Goal: Task Accomplishment & Management: Complete application form

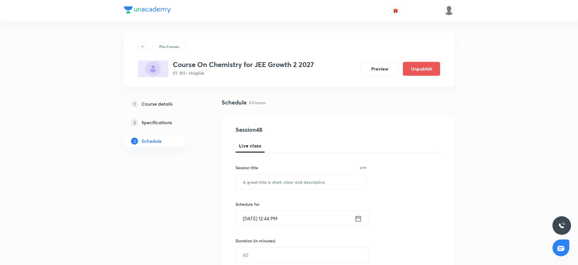
scroll to position [2323, 0]
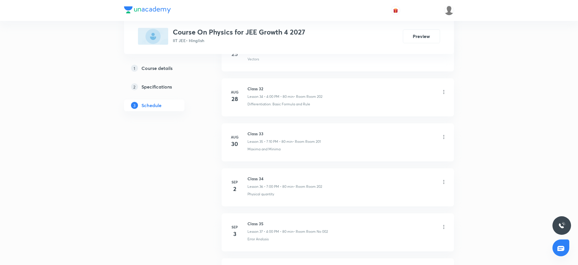
scroll to position [1954, 0]
drag, startPoint x: 248, startPoint y: 180, endPoint x: 265, endPoint y: 182, distance: 17.2
click at [265, 182] on h6 "Class 36" at bounding box center [285, 183] width 75 height 6
copy h6 "Class 36"
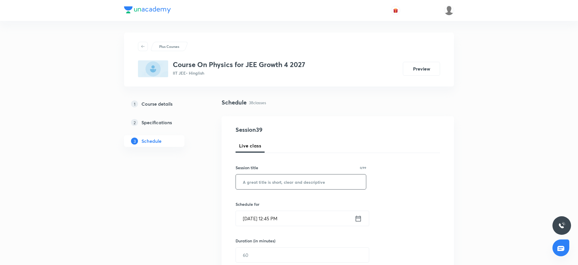
click at [275, 182] on input "text" at bounding box center [301, 182] width 130 height 15
paste input "Class 36"
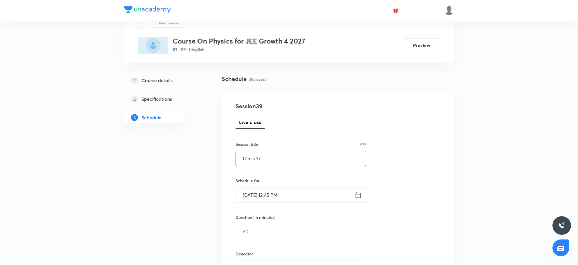
scroll to position [36, 0]
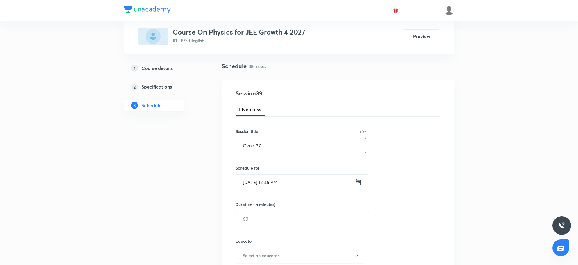
type input "Class 37"
click at [275, 182] on input "Sep 5, 2025, 12:45 PM" at bounding box center [295, 182] width 119 height 15
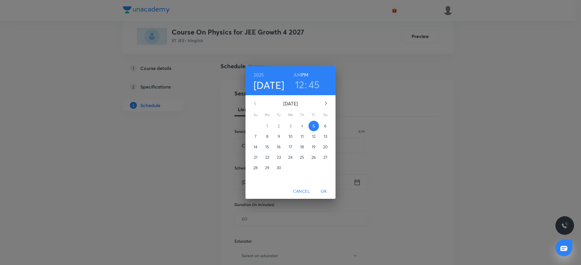
click at [304, 81] on h3 "12" at bounding box center [299, 84] width 9 height 12
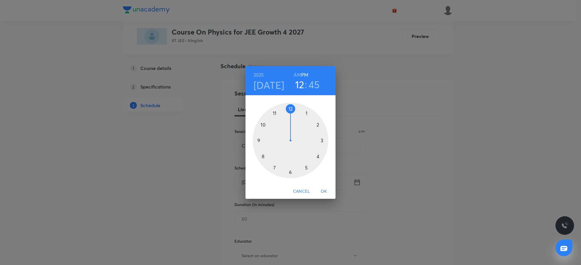
click at [317, 156] on div at bounding box center [291, 141] width 76 height 76
click at [291, 110] on div at bounding box center [291, 141] width 76 height 76
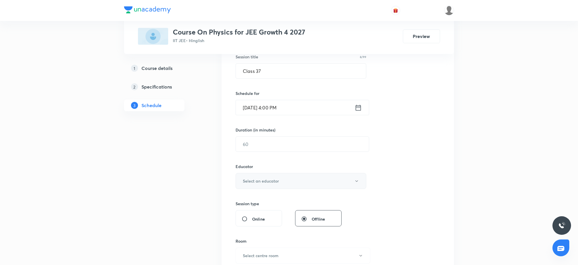
scroll to position [145, 0]
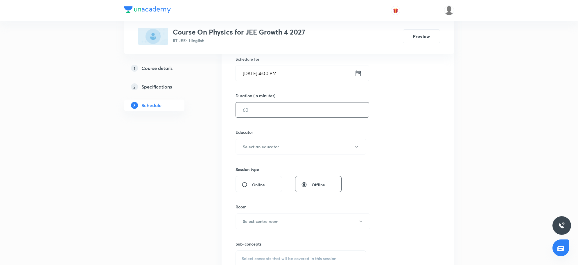
click at [273, 110] on input "text" at bounding box center [302, 110] width 133 height 15
type input "80"
click at [263, 146] on h6 "Select an educator" at bounding box center [261, 147] width 36 height 6
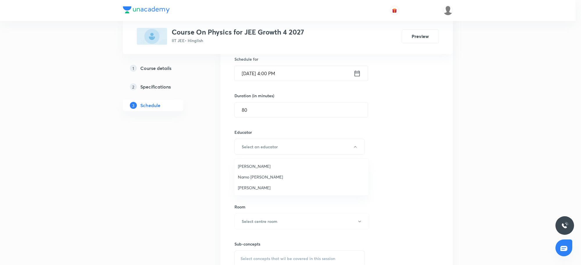
click at [252, 178] on span "Namo Narayan Pathak" at bounding box center [301, 177] width 127 height 6
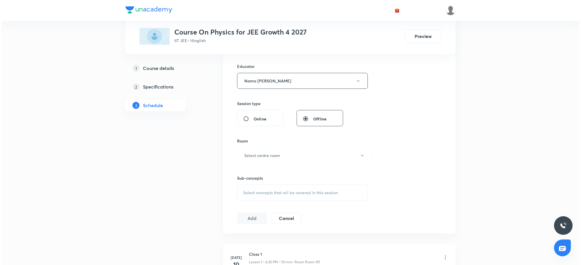
scroll to position [218, 0]
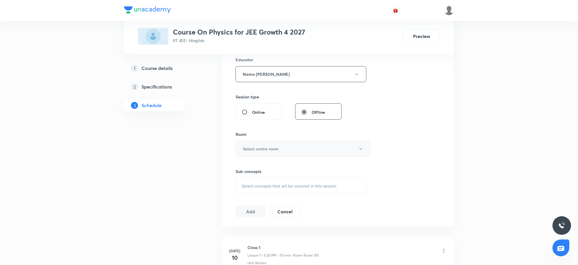
click at [286, 147] on button "Select centre room" at bounding box center [303, 149] width 135 height 16
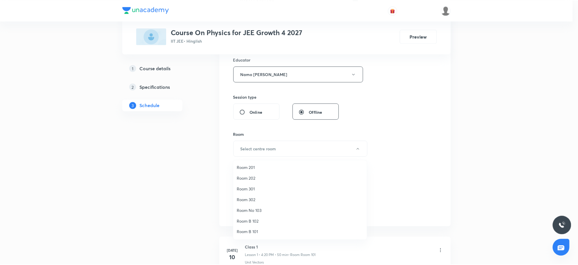
scroll to position [43, 0]
click at [266, 232] on span "Room No 002" at bounding box center [301, 233] width 127 height 6
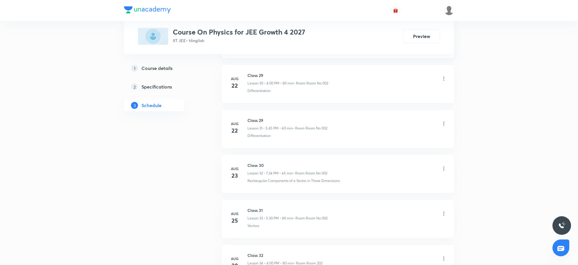
scroll to position [1954, 0]
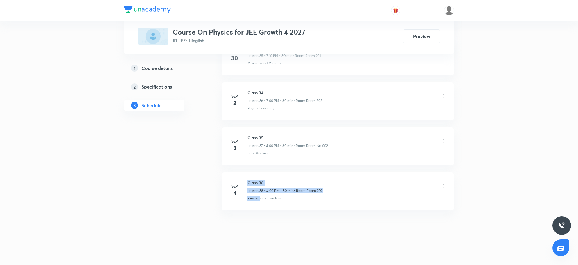
drag, startPoint x: 246, startPoint y: 198, endPoint x: 260, endPoint y: 201, distance: 14.9
click at [260, 201] on li "Sep 4 Class 36 Lesson 38 • 4:00 PM • 80 min • Room Room 202 Resolution of Vecto…" at bounding box center [338, 192] width 232 height 38
drag, startPoint x: 288, startPoint y: 199, endPoint x: 246, endPoint y: 206, distance: 42.1
click at [246, 206] on li "Sep 4 Class 36 Lesson 38 • 4:00 PM • 80 min • Room Room 202 Resolution of Vecto…" at bounding box center [338, 192] width 232 height 38
copy p "Resolution of Vectors"
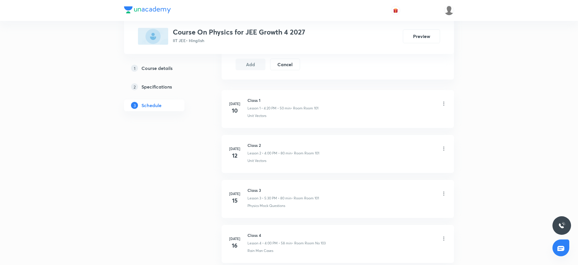
scroll to position [341, 0]
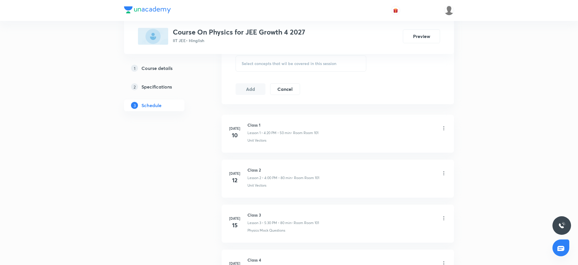
click at [274, 71] on div "Select concepts that wil be covered in this session" at bounding box center [301, 63] width 131 height 16
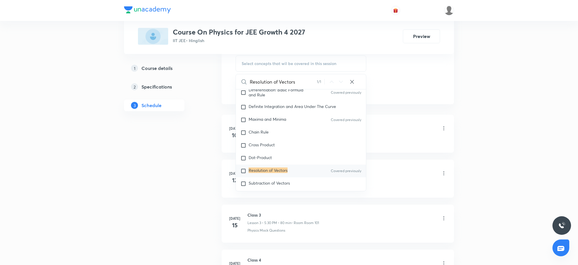
scroll to position [305, 0]
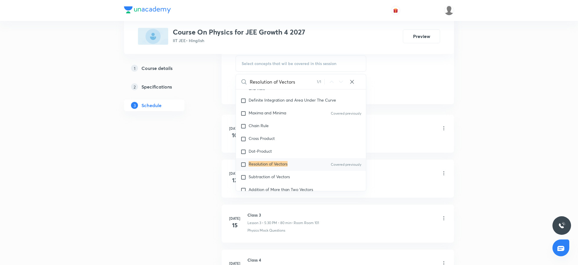
type input "Resolution of Vectors"
click at [281, 166] on mark "Resolution of Vectors" at bounding box center [268, 164] width 39 height 6
checkbox input "true"
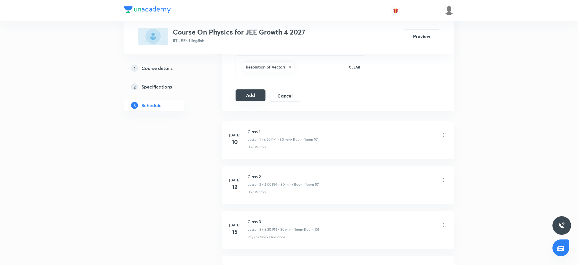
click at [256, 97] on button "Add" at bounding box center [251, 95] width 30 height 12
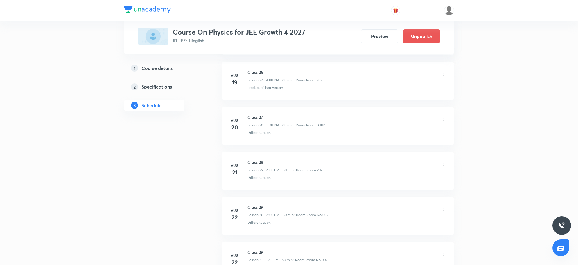
scroll to position [1695, 0]
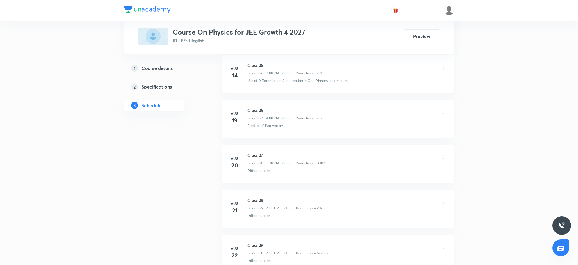
scroll to position [1954, 0]
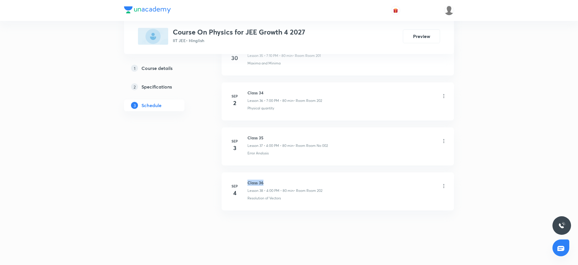
drag, startPoint x: 248, startPoint y: 182, endPoint x: 267, endPoint y: 180, distance: 19.6
click at [267, 180] on h6 "Class 36" at bounding box center [285, 183] width 75 height 6
copy h6 "Class 36"
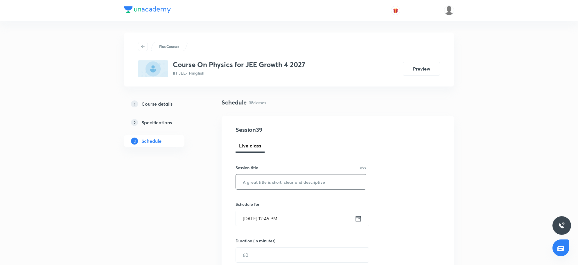
click at [266, 188] on input "text" at bounding box center [301, 182] width 130 height 15
paste input "Class 36"
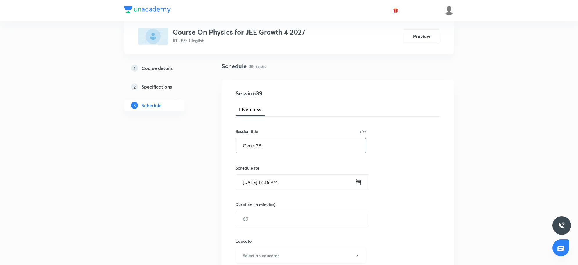
type input "Class 38"
click at [267, 188] on input "Sep 5, 2025, 12:45 PM" at bounding box center [295, 182] width 119 height 15
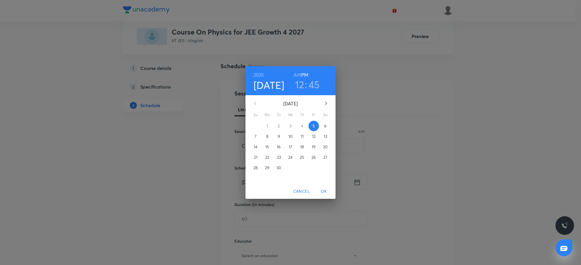
click at [302, 79] on h3 "12" at bounding box center [299, 84] width 9 height 12
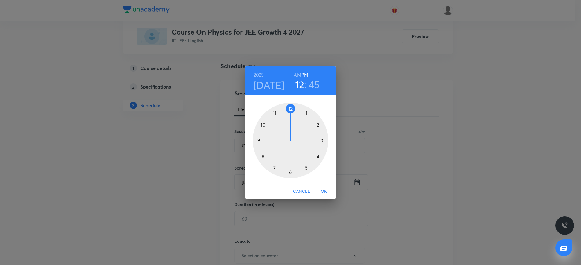
click at [274, 169] on div at bounding box center [291, 141] width 76 height 76
click at [291, 111] on div at bounding box center [291, 141] width 76 height 76
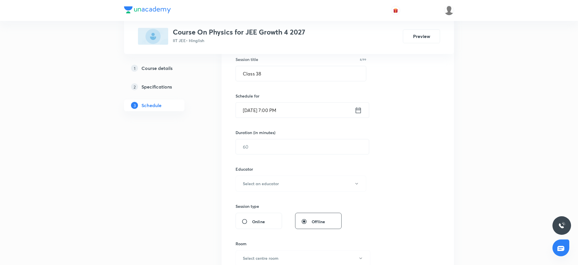
scroll to position [109, 0]
click at [283, 152] on input "text" at bounding box center [302, 146] width 133 height 15
type input "80"
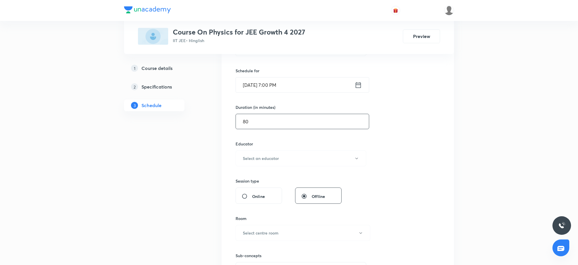
scroll to position [145, 0]
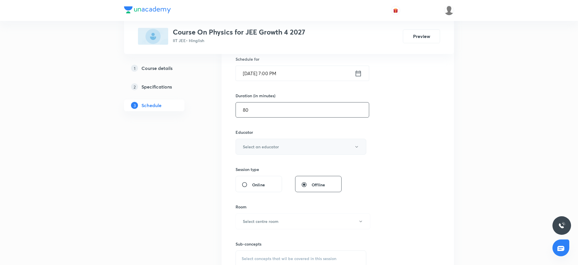
click at [284, 153] on button "Select an educator" at bounding box center [301, 147] width 131 height 16
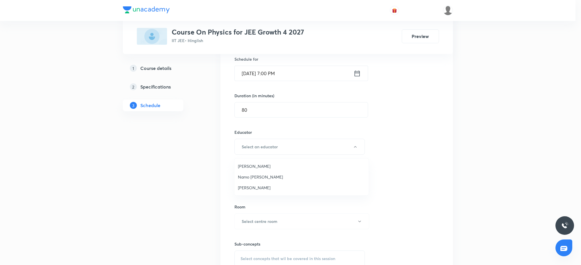
click at [258, 185] on span "Ritesh Kumar" at bounding box center [301, 188] width 127 height 6
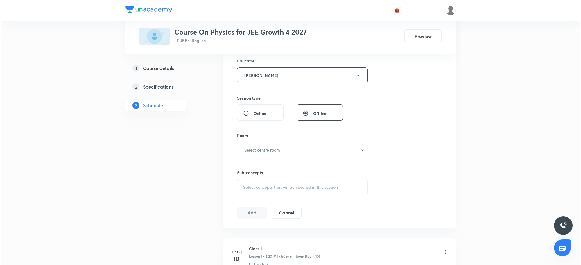
scroll to position [218, 0]
click at [273, 155] on button "Select centre room" at bounding box center [303, 149] width 135 height 16
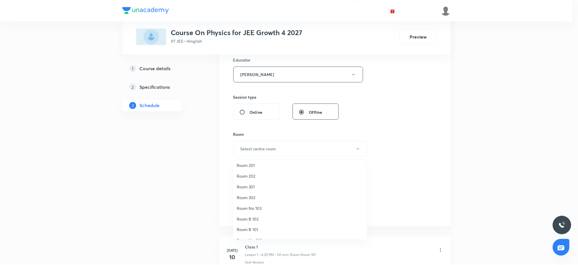
scroll to position [43, 0]
click at [253, 229] on li "Room No 002" at bounding box center [301, 233] width 134 height 11
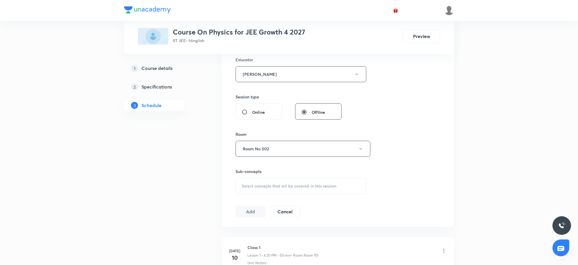
scroll to position [1954, 0]
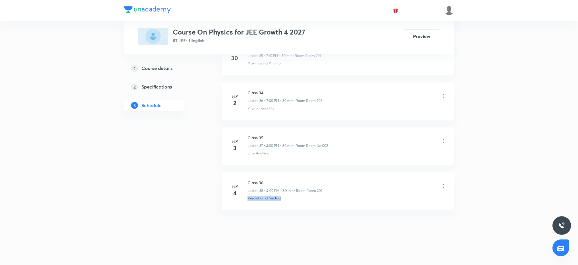
drag, startPoint x: 247, startPoint y: 200, endPoint x: 286, endPoint y: 211, distance: 40.7
click at [286, 211] on li "Sep 4 Class 36 Lesson 38 • 4:00 PM • 80 min • Room Room 202 Resolution of Vecto…" at bounding box center [338, 192] width 232 height 38
copy p "Resolution of Vectors"
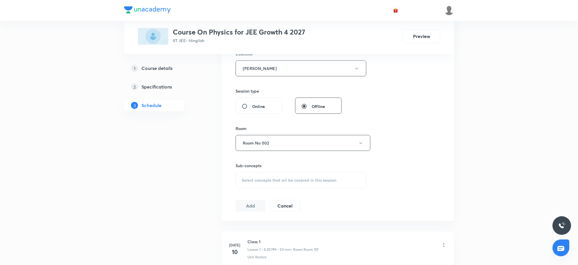
scroll to position [236, 0]
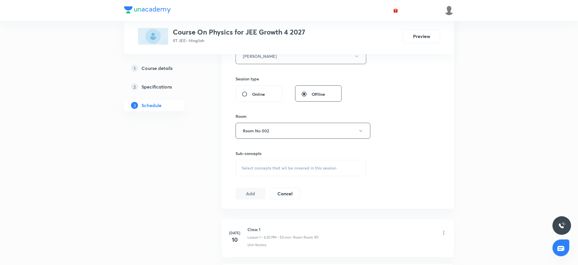
click at [296, 166] on span "Select concepts that wil be covered in this session" at bounding box center [289, 168] width 95 height 5
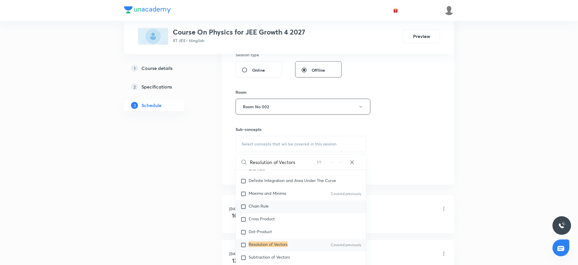
scroll to position [272, 0]
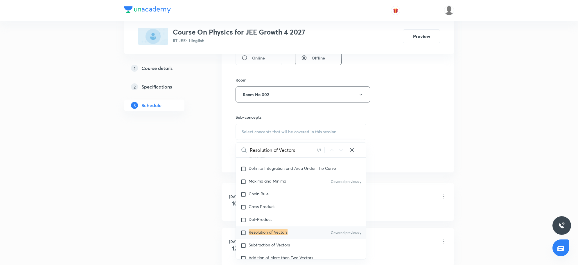
type input "Resolution of Vectors"
click at [262, 230] on mark "Resolution of Vectors" at bounding box center [268, 233] width 39 height 6
checkbox input "true"
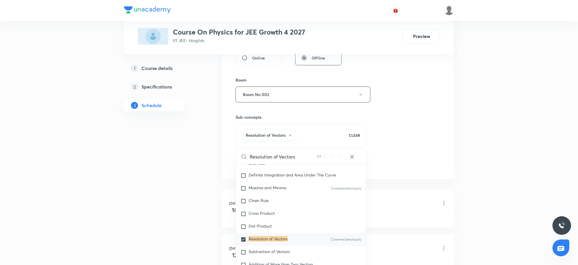
click at [416, 158] on div "Session 39 Live class Session title 8/99 Class 38 ​ Schedule for Sep 5, 2025, 7…" at bounding box center [338, 11] width 205 height 317
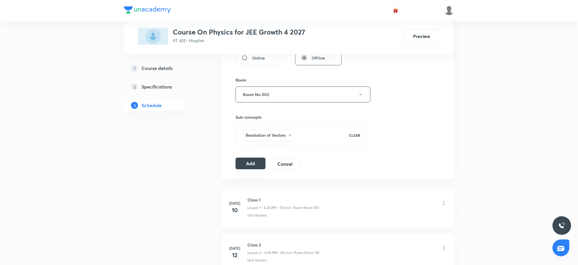
click at [256, 166] on button "Add" at bounding box center [251, 164] width 30 height 12
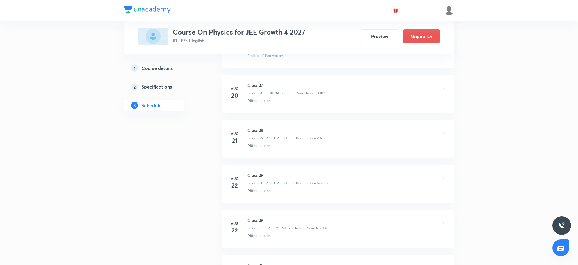
scroll to position [1740, 0]
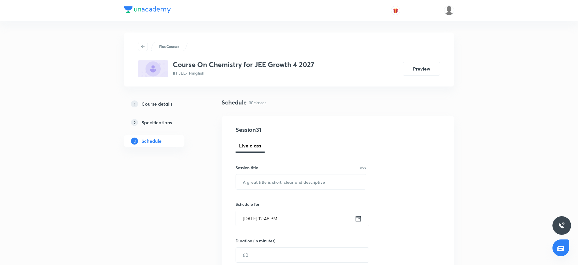
scroll to position [1555, 0]
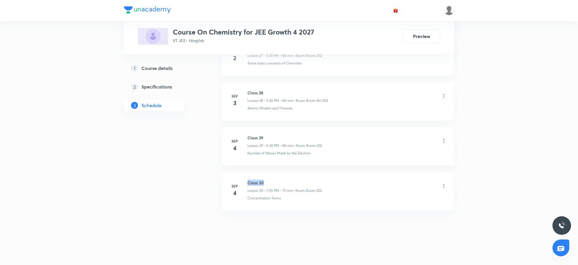
drag, startPoint x: 248, startPoint y: 182, endPoint x: 265, endPoint y: 182, distance: 16.9
click at [265, 182] on h6 "Class 30" at bounding box center [285, 183] width 74 height 6
copy h6 "Class 30"
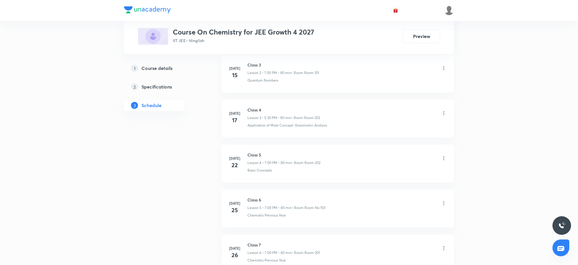
scroll to position [0, 0]
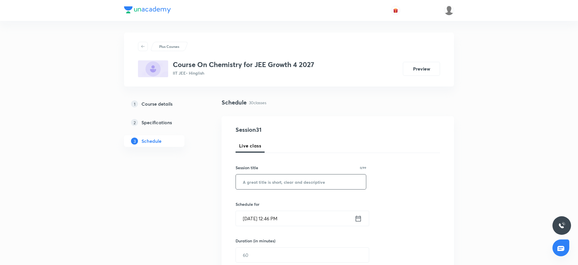
click at [299, 178] on input "text" at bounding box center [301, 182] width 130 height 15
paste input "Class 30"
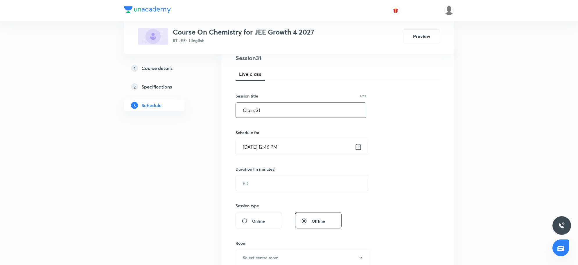
scroll to position [73, 0]
type input "Class 31"
click at [307, 149] on input "Sep 5, 2025, 12:46 PM" at bounding box center [295, 146] width 119 height 15
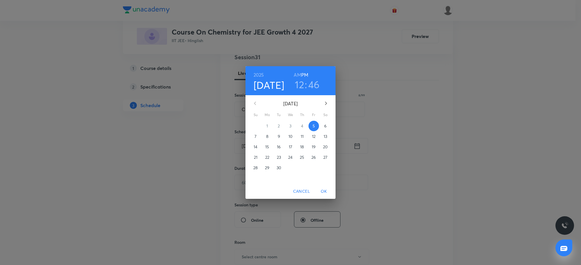
click at [300, 84] on h3 "12" at bounding box center [299, 84] width 9 height 12
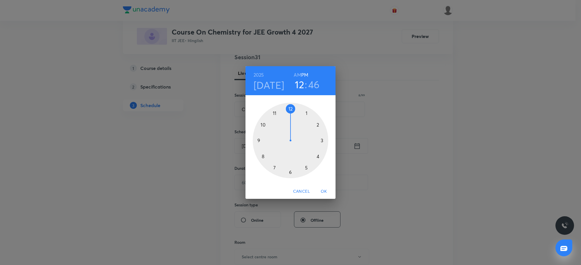
click at [307, 169] on div at bounding box center [291, 141] width 76 height 76
click at [291, 172] on div at bounding box center [291, 141] width 76 height 76
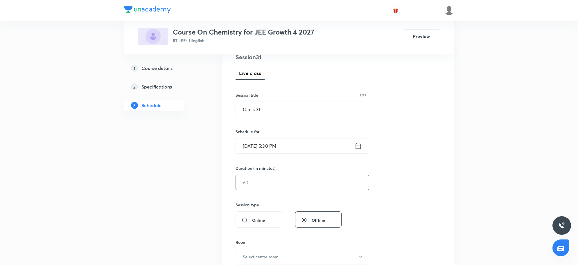
click at [287, 177] on input "text" at bounding box center [302, 182] width 133 height 15
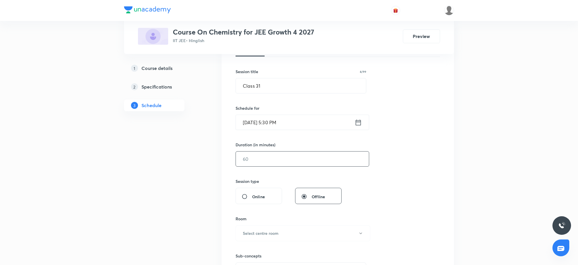
scroll to position [109, 0]
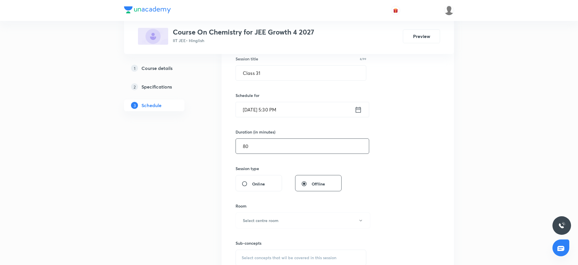
type input "80"
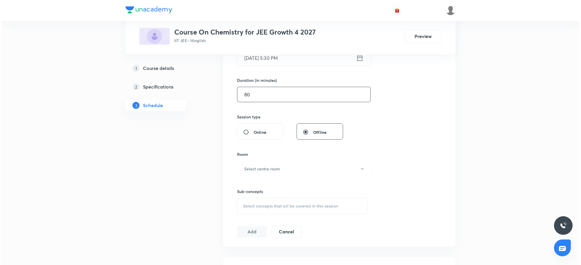
scroll to position [182, 0]
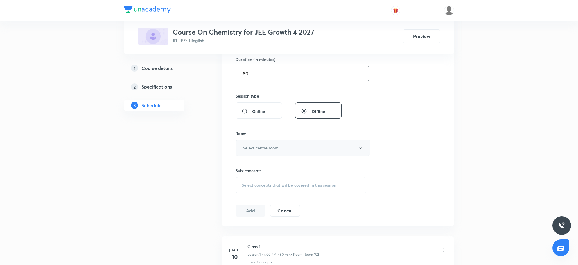
click at [286, 153] on button "Select centre room" at bounding box center [303, 148] width 135 height 16
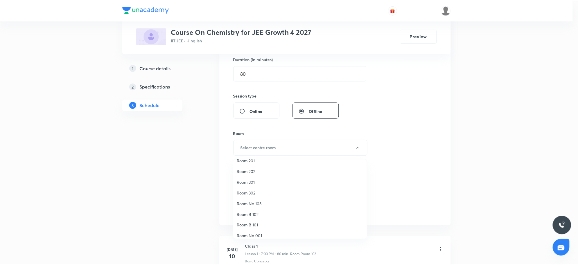
scroll to position [43, 0]
click at [250, 232] on span "Room No 002" at bounding box center [301, 232] width 127 height 6
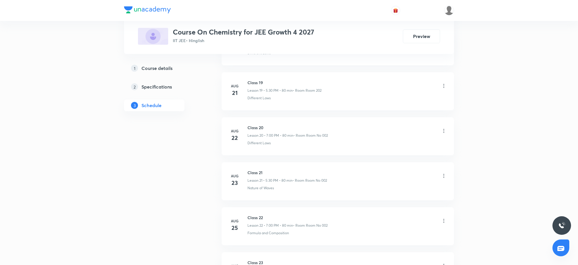
scroll to position [1555, 0]
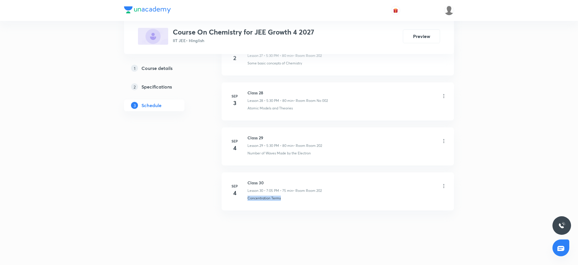
drag, startPoint x: 249, startPoint y: 199, endPoint x: 284, endPoint y: 205, distance: 35.7
click at [284, 205] on li "Sep 4 Class 30 Lesson 30 • 7:05 PM • 75 min • Room Room 202 Concentration Terms" at bounding box center [338, 192] width 232 height 38
copy p "Concentration Terms"
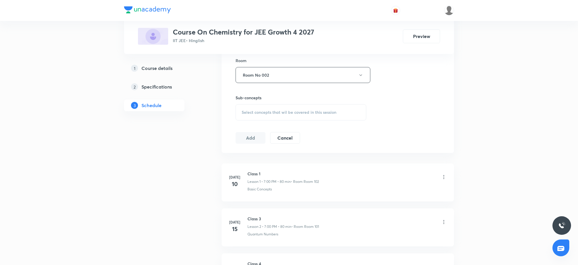
scroll to position [300, 0]
click at [312, 69] on span "Select concepts that wil be covered in this session" at bounding box center [289, 67] width 95 height 5
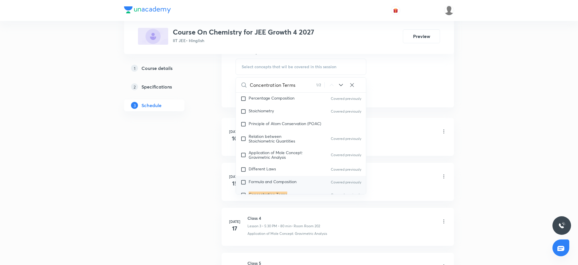
scroll to position [118, 0]
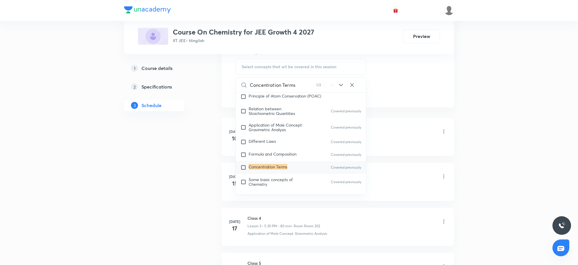
type input "Concentration Terms"
click at [272, 164] on div "Concentration Terms Covered previously" at bounding box center [301, 167] width 130 height 13
checkbox input "true"
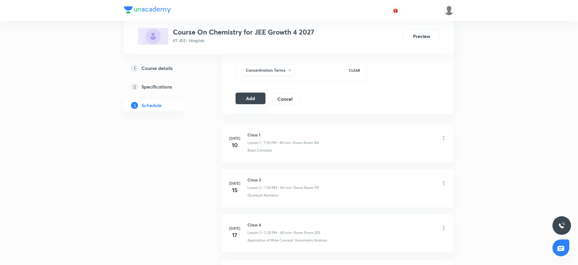
click at [255, 103] on button "Add" at bounding box center [251, 99] width 30 height 12
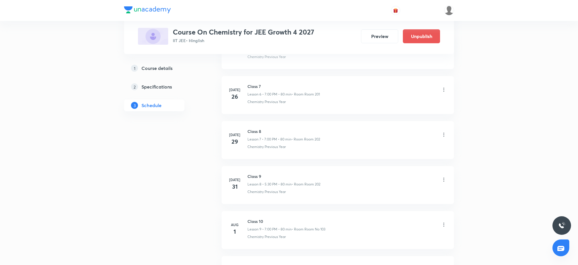
scroll to position [1333, 0]
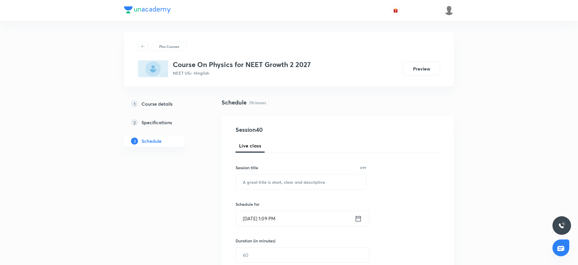
scroll to position [1962, 0]
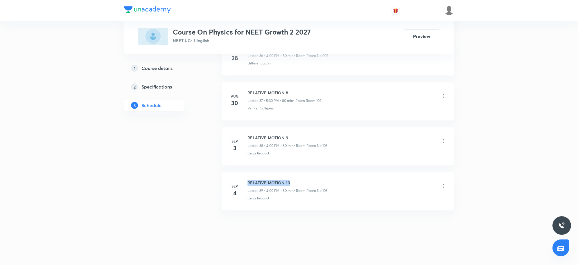
drag, startPoint x: 248, startPoint y: 182, endPoint x: 289, endPoint y: 179, distance: 41.4
click at [289, 179] on li "[DATE] RELATIVE MOTION 10 Lesson 39 • 4:00 PM • 80 min • Room Room No 103 Cross…" at bounding box center [338, 192] width 232 height 38
copy h6 "RELATIVE MOTION 10"
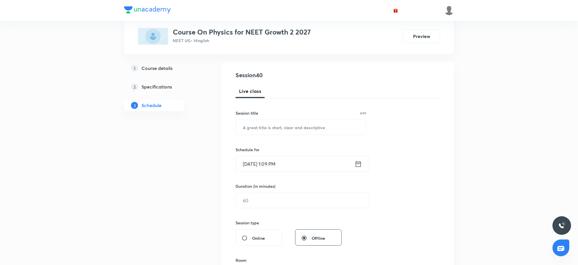
scroll to position [0, 0]
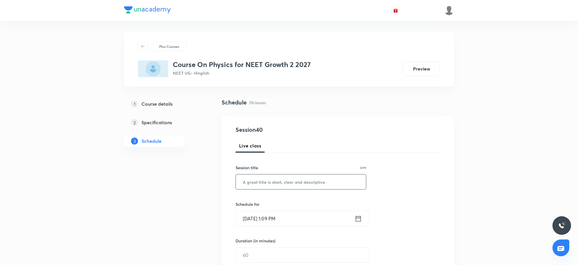
click at [261, 182] on input "text" at bounding box center [301, 182] width 130 height 15
paste input "RELATIVE MOTION 10"
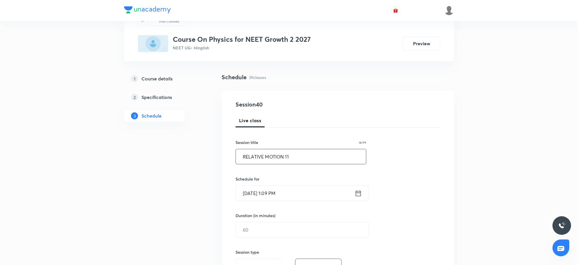
scroll to position [36, 0]
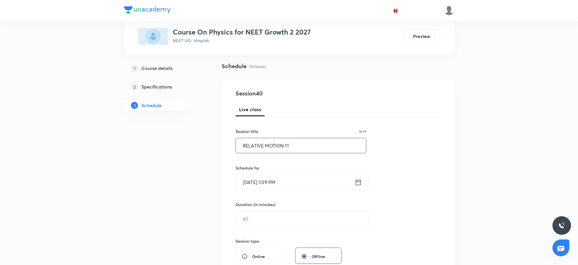
type input "RELATIVE MOTION 11"
click at [277, 188] on input "[DATE] 1:09 PM" at bounding box center [295, 182] width 119 height 15
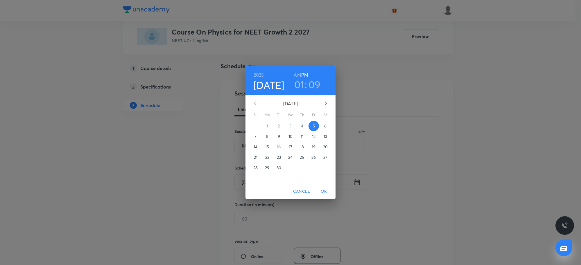
click at [300, 87] on h3 "01" at bounding box center [299, 84] width 10 height 12
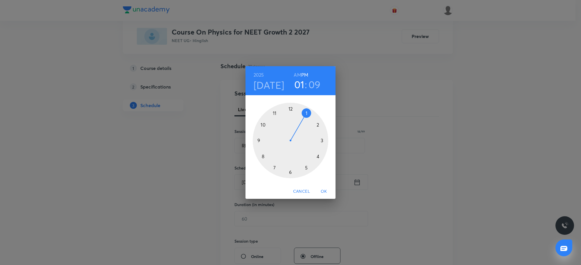
click at [318, 157] on div at bounding box center [291, 141] width 76 height 76
click at [291, 110] on div at bounding box center [291, 141] width 76 height 76
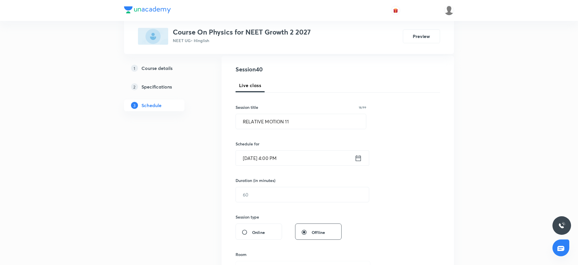
scroll to position [73, 0]
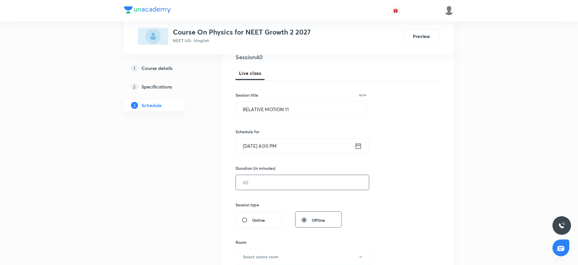
click at [255, 178] on input "text" at bounding box center [302, 182] width 133 height 15
type input "80"
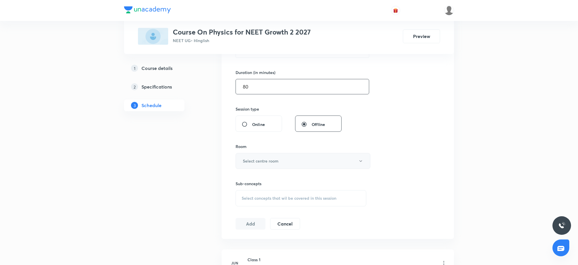
scroll to position [182, 0]
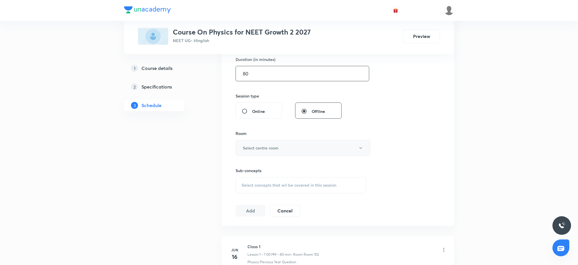
click at [277, 156] on button "Select centre room" at bounding box center [303, 148] width 135 height 16
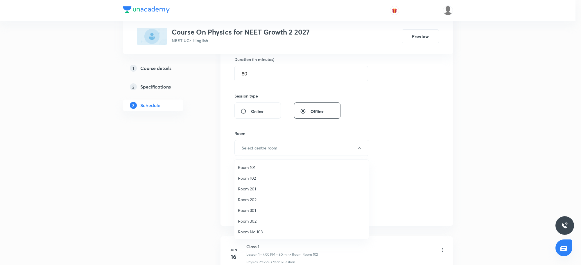
click at [250, 177] on span "Room 102" at bounding box center [301, 178] width 127 height 6
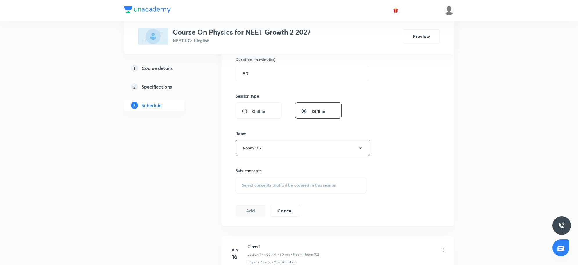
scroll to position [1962, 0]
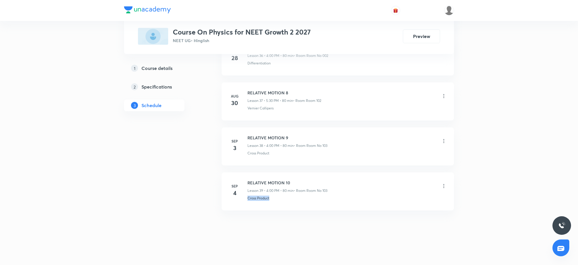
drag, startPoint x: 273, startPoint y: 198, endPoint x: 248, endPoint y: 208, distance: 26.4
click at [248, 208] on li "Sep 4 RELATIVE MOTION 10 Lesson 39 • 4:00 PM • 80 min • Room Room No 103 Cross …" at bounding box center [338, 192] width 232 height 38
copy p "Cross Product"
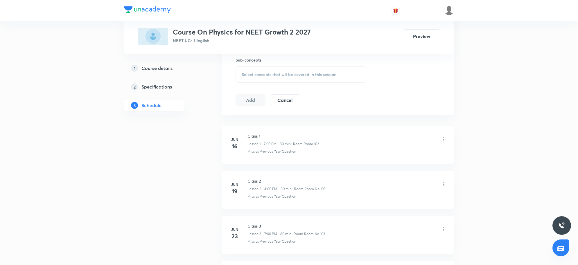
click at [286, 74] on span "Select concepts that wil be covered in this session" at bounding box center [289, 74] width 95 height 5
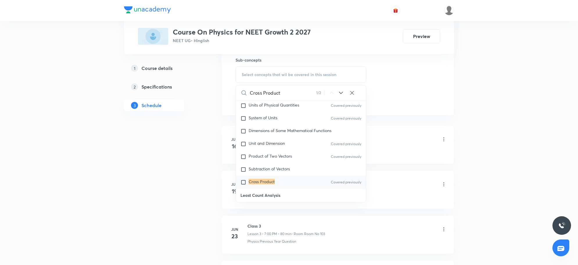
scroll to position [118, 0]
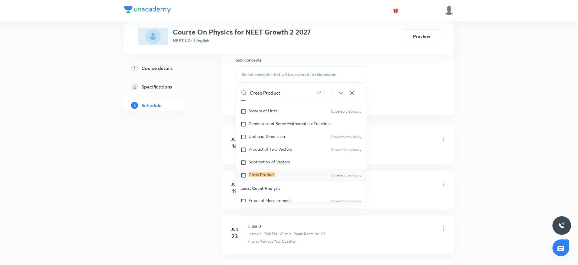
type input "Cross Product"
click at [264, 173] on mark "Cross Product" at bounding box center [262, 175] width 26 height 6
checkbox input "true"
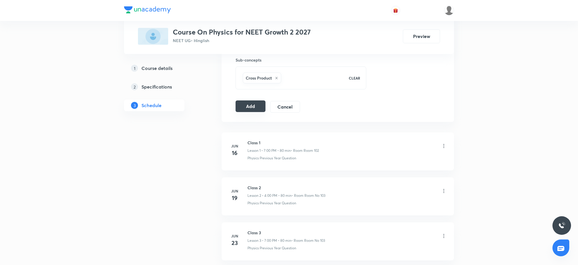
click at [236, 111] on button "Add" at bounding box center [251, 107] width 30 height 12
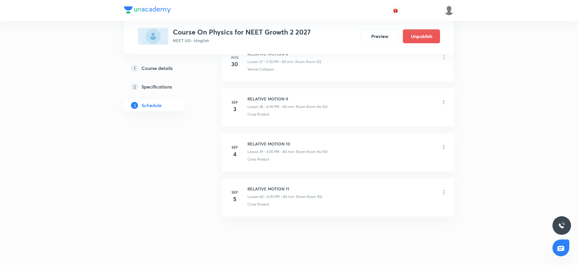
scroll to position [1740, 0]
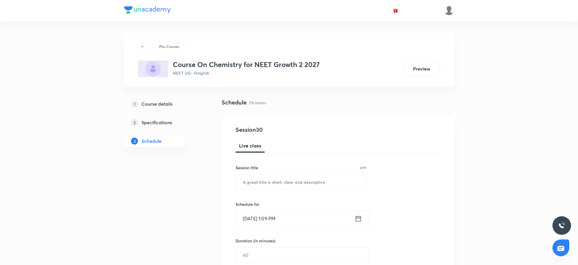
scroll to position [1510, 0]
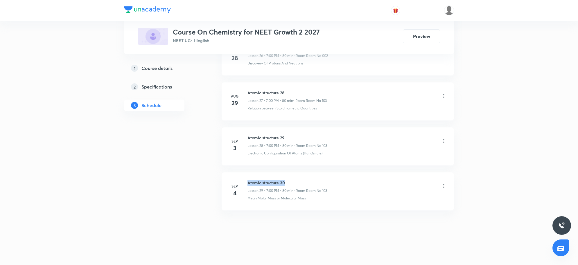
drag, startPoint x: 248, startPoint y: 182, endPoint x: 309, endPoint y: 178, distance: 61.2
click at [309, 178] on li "[DATE] Atomic structure 30 Lesson 29 • 7:00 PM • 80 min • Room Room No 103 Mean…" at bounding box center [338, 192] width 232 height 38
copy h6 "Atomic structure 30"
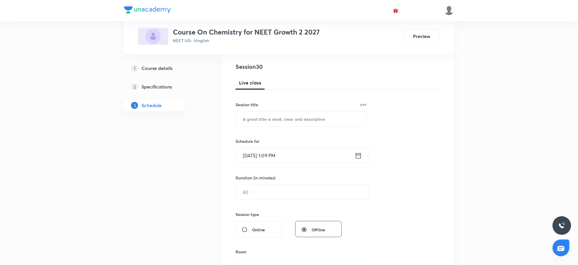
scroll to position [0, 0]
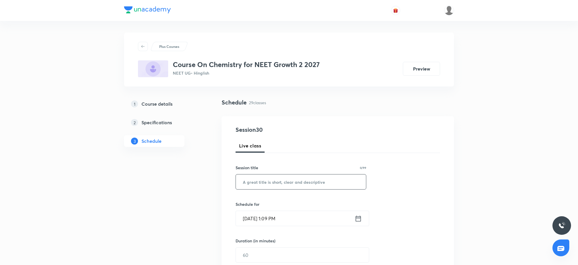
click at [301, 182] on input "text" at bounding box center [301, 182] width 130 height 15
paste input "Atomic structure 30"
type input "Atomic structure 31"
click at [302, 216] on input "[DATE] 1:09 PM" at bounding box center [295, 218] width 119 height 15
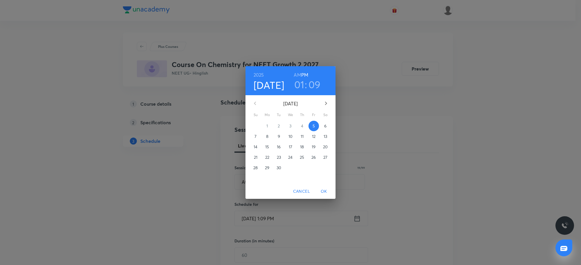
click at [302, 88] on h3 "01" at bounding box center [299, 84] width 10 height 12
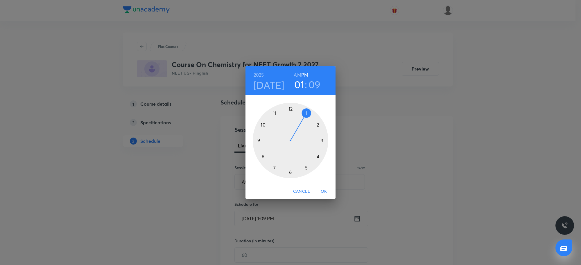
click at [307, 171] on div at bounding box center [291, 141] width 76 height 76
click at [291, 174] on div at bounding box center [291, 141] width 76 height 76
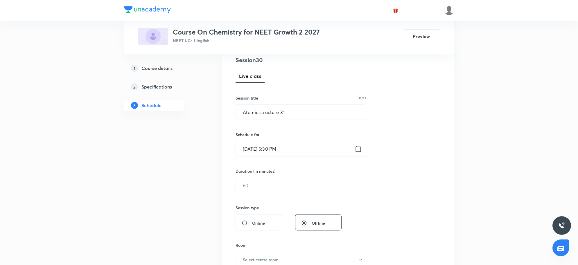
scroll to position [73, 0]
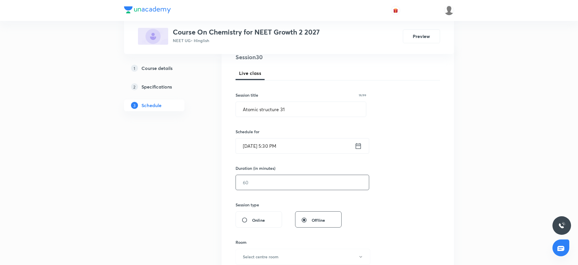
click at [291, 189] on input "text" at bounding box center [302, 182] width 133 height 15
type input "80"
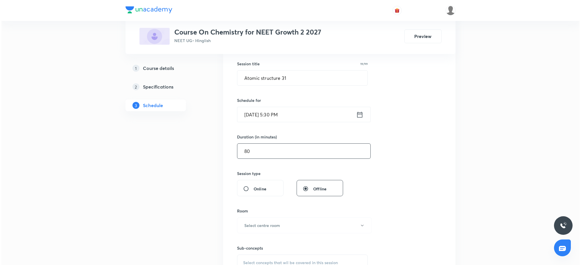
scroll to position [145, 0]
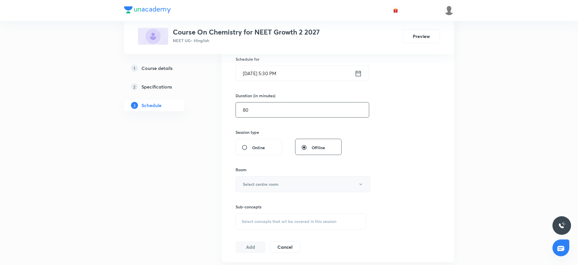
click at [291, 189] on button "Select centre room" at bounding box center [303, 184] width 135 height 16
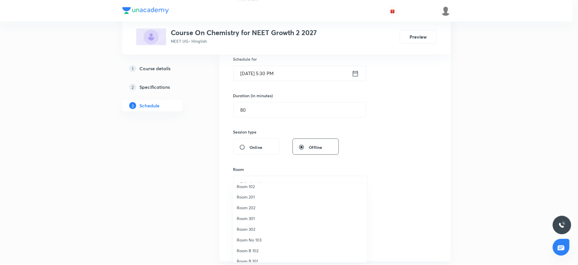
scroll to position [0, 0]
click at [256, 202] on span "Room 102" at bounding box center [301, 202] width 127 height 6
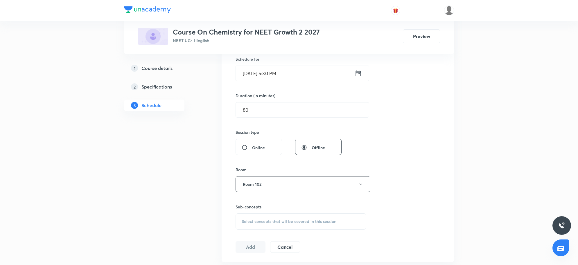
scroll to position [1510, 0]
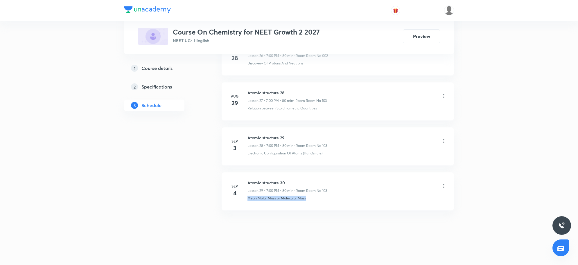
drag, startPoint x: 334, startPoint y: 200, endPoint x: 243, endPoint y: 219, distance: 93.1
copy p "Mean Molar Mass or Molecular Mass"
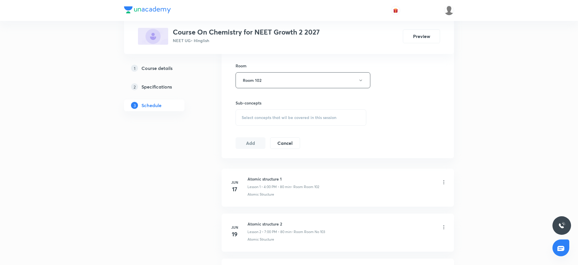
scroll to position [250, 0]
click at [298, 121] on div "Select concepts that wil be covered in this session" at bounding box center [301, 117] width 131 height 16
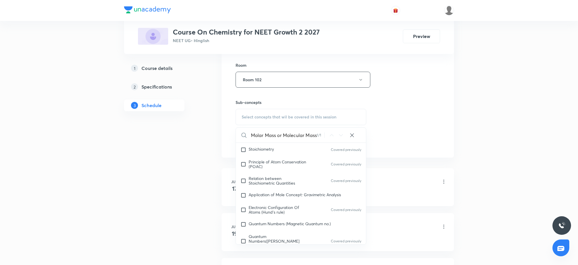
scroll to position [158, 0]
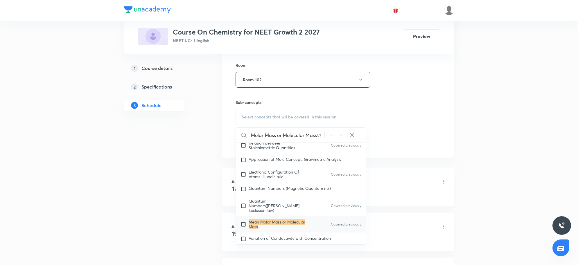
type input "Mean Molar Mass or Molecular Mass"
click at [261, 220] on mark "Mean Molar Mass or Molecular Mass" at bounding box center [277, 224] width 57 height 10
checkbox input "true"
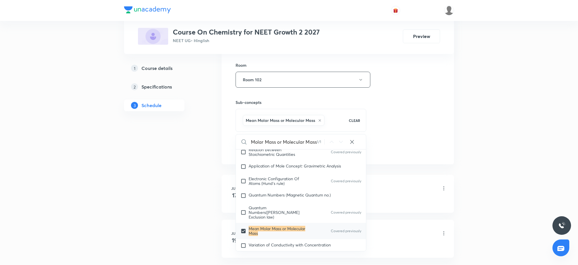
scroll to position [0, 0]
click at [413, 104] on div "Session 30 Live class Session title 19/99 Atomic structure 31 ​ Schedule for Se…" at bounding box center [338, 16] width 205 height 280
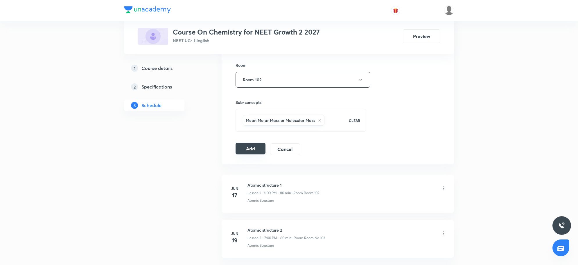
click at [250, 153] on button "Add" at bounding box center [251, 149] width 30 height 12
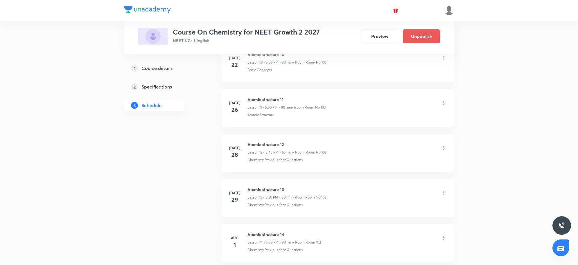
scroll to position [1288, 0]
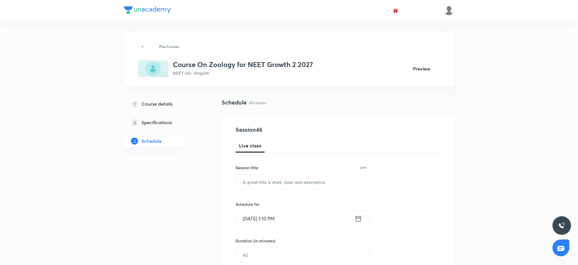
scroll to position [2233, 0]
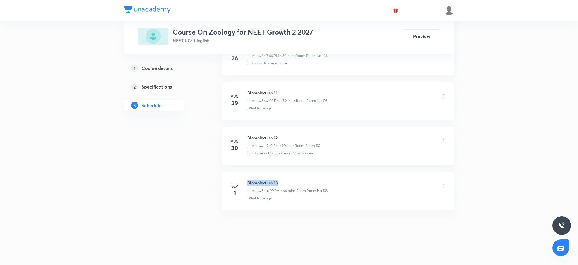
drag, startPoint x: 251, startPoint y: 183, endPoint x: 285, endPoint y: 179, distance: 33.6
click at [285, 179] on li "[DATE] Biomolecules 13 Lesson 45 • 4:00 PM • 60 min • Room Room No 103 What Is …" at bounding box center [338, 192] width 232 height 38
copy h6 "Biomolecules 13"
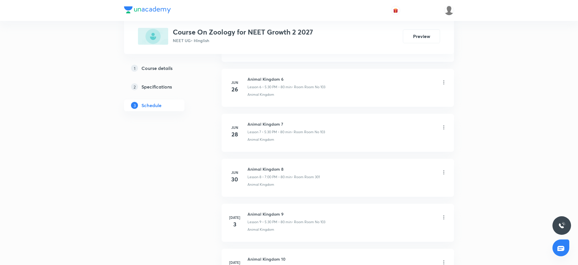
scroll to position [69, 0]
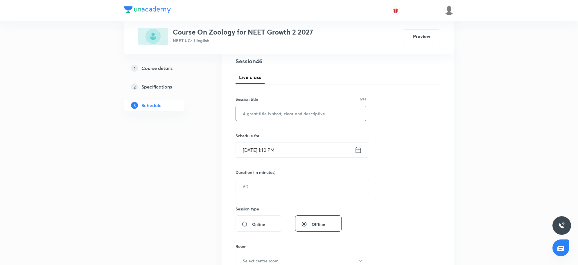
click at [302, 112] on input "text" at bounding box center [301, 113] width 130 height 15
paste input "Biomolecules 13"
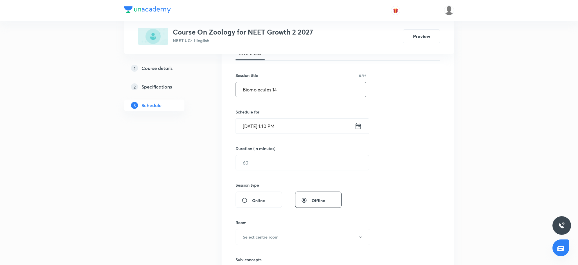
scroll to position [105, 0]
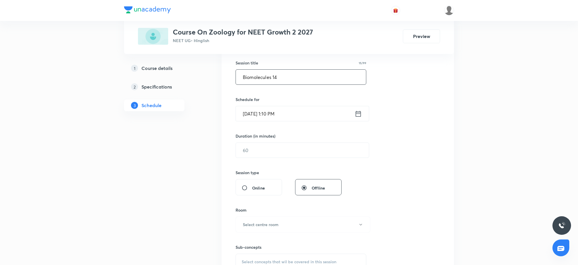
type input "Biomolecules 14"
click at [301, 112] on input "[DATE] 1:10 PM" at bounding box center [295, 113] width 119 height 15
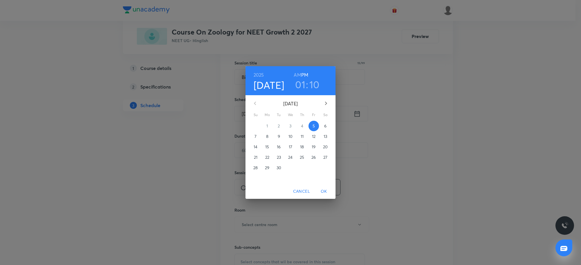
click at [301, 86] on h3 "01" at bounding box center [300, 84] width 10 height 12
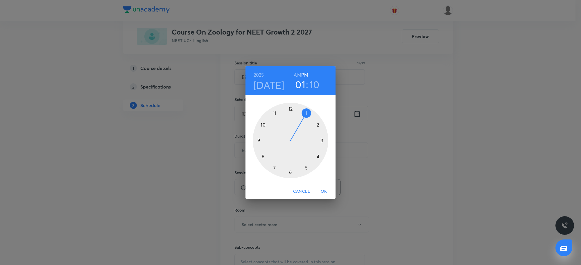
click at [273, 169] on div at bounding box center [291, 141] width 76 height 76
click at [289, 109] on div at bounding box center [291, 141] width 76 height 76
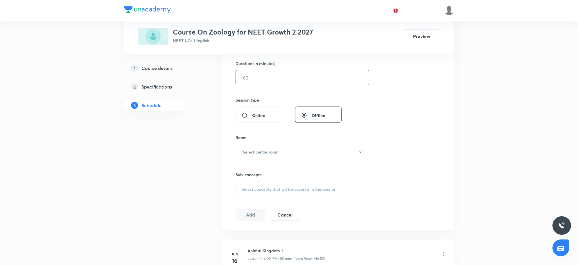
scroll to position [141, 0]
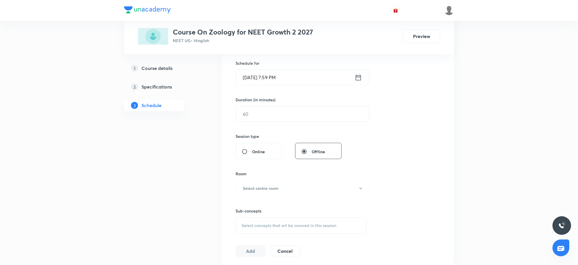
click at [302, 84] on input "Sep 5, 2025, 7:59 PM" at bounding box center [295, 77] width 119 height 15
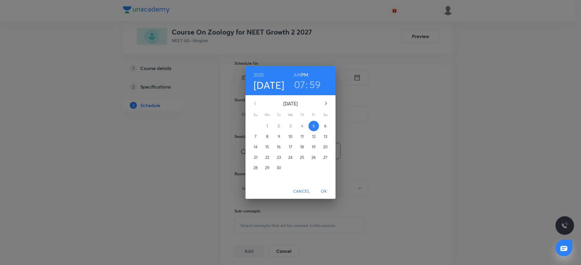
click at [312, 85] on h3 "59" at bounding box center [315, 84] width 12 height 12
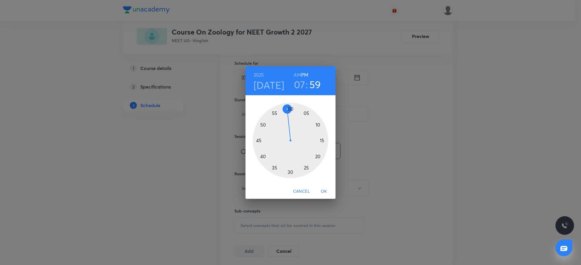
click at [290, 108] on div at bounding box center [291, 141] width 76 height 76
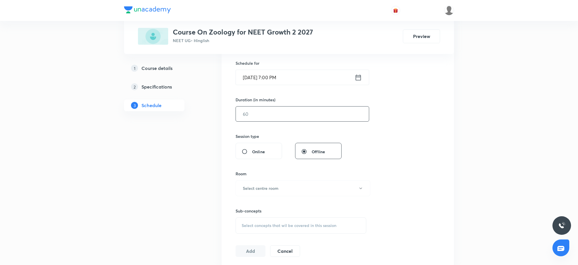
click at [284, 108] on input "text" at bounding box center [302, 114] width 133 height 15
type input "80"
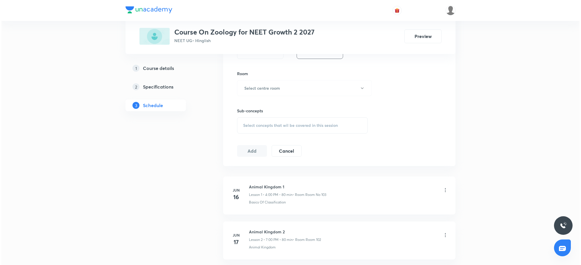
scroll to position [178, 0]
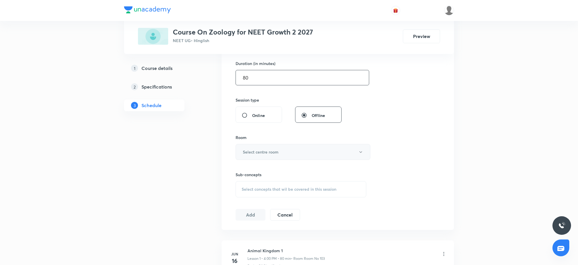
click at [291, 152] on button "Select centre room" at bounding box center [303, 152] width 135 height 16
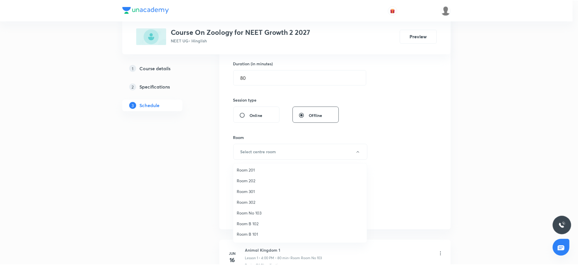
scroll to position [43, 0]
click at [253, 233] on span "Room No 002" at bounding box center [301, 236] width 127 height 6
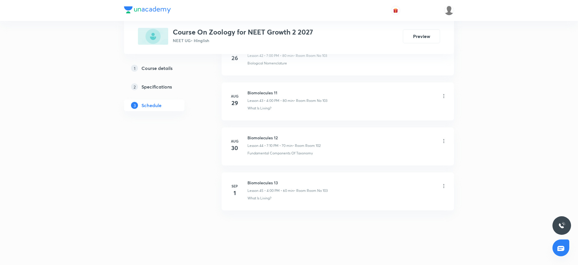
scroll to position [2233, 0]
drag, startPoint x: 247, startPoint y: 200, endPoint x: 276, endPoint y: 202, distance: 29.1
click at [276, 202] on li "Sep 1 Biomolecules 13 Lesson 45 • 4:00 PM • 60 min • Room Room No 103 What Is L…" at bounding box center [338, 192] width 232 height 38
copy p "What Is Living?"
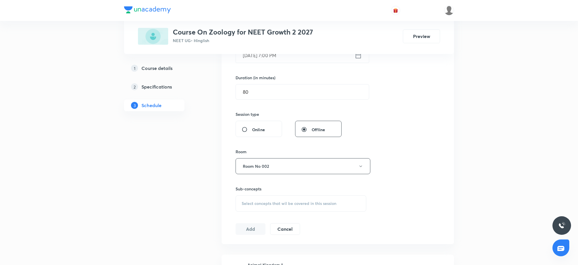
scroll to position [162, 0]
click at [300, 206] on span "Select concepts that wil be covered in this session" at bounding box center [289, 205] width 95 height 5
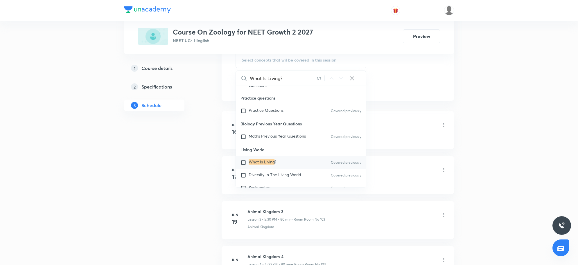
scroll to position [25, 0]
type input "What Is Living?"
click at [260, 163] on p "What Is Living ?" at bounding box center [263, 161] width 28 height 6
checkbox input "true"
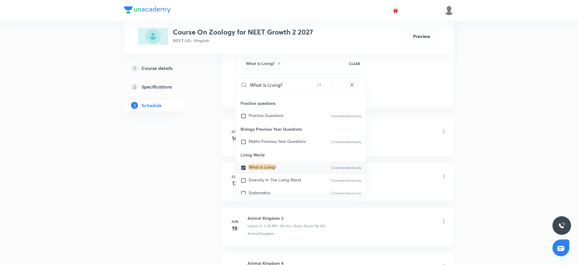
drag, startPoint x: 401, startPoint y: 85, endPoint x: 298, endPoint y: 99, distance: 103.9
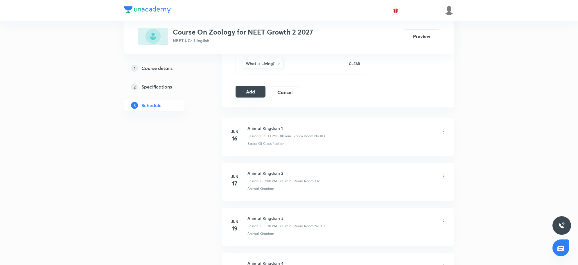
click at [244, 92] on button "Add" at bounding box center [251, 92] width 30 height 12
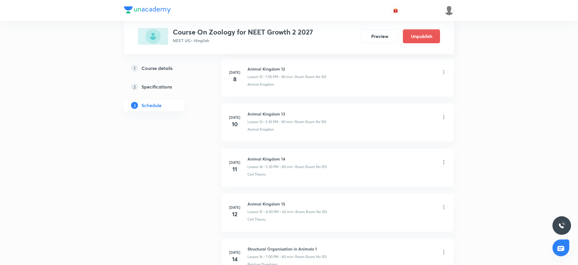
scroll to position [2011, 0]
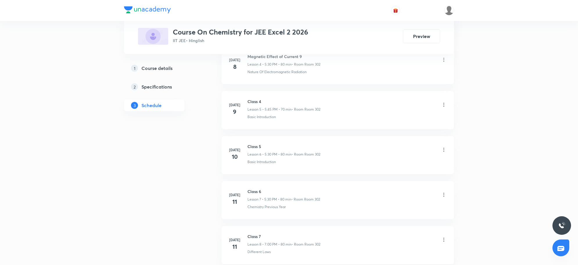
scroll to position [1420, 0]
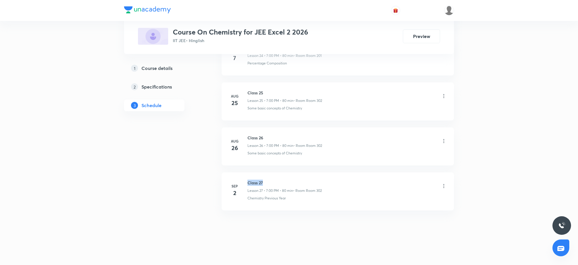
drag, startPoint x: 247, startPoint y: 182, endPoint x: 265, endPoint y: 185, distance: 18.5
click at [265, 185] on div "[DATE] Class 27 Lesson 27 • 7:00 PM • 80 min • Room Room 302 Chemistry Previous…" at bounding box center [338, 190] width 218 height 21
copy h6 "Class 27"
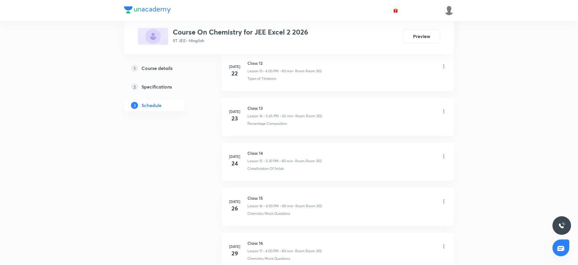
scroll to position [0, 0]
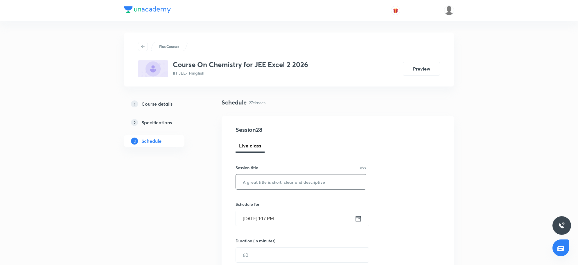
click at [292, 186] on input "text" at bounding box center [301, 182] width 130 height 15
paste input "Class 27"
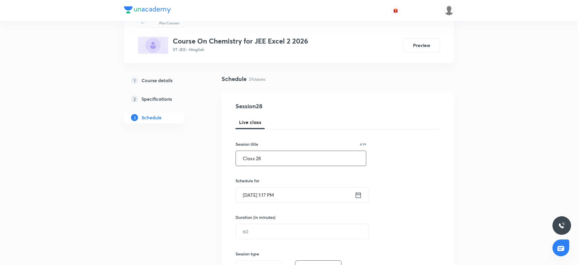
scroll to position [36, 0]
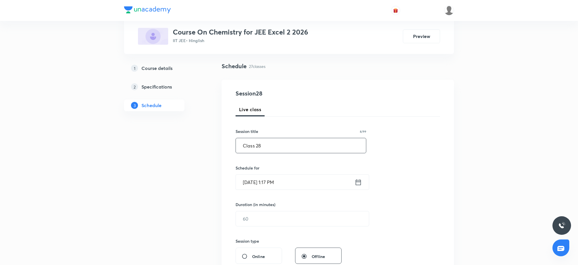
type input "Class 28"
click at [292, 186] on input "[DATE] 1:17 PM" at bounding box center [295, 182] width 119 height 15
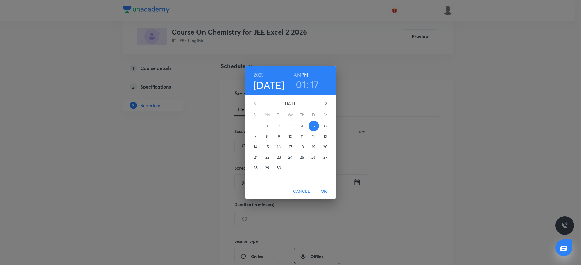
click at [303, 83] on h3 "01" at bounding box center [301, 84] width 10 height 12
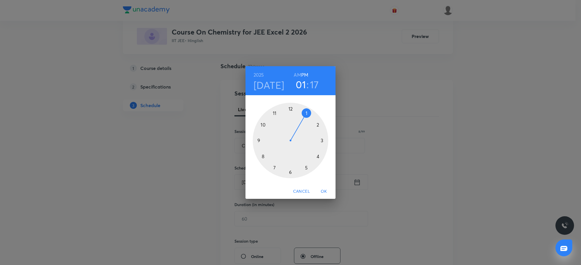
click at [317, 157] on div at bounding box center [291, 141] width 76 height 76
click at [291, 110] on div at bounding box center [291, 141] width 76 height 76
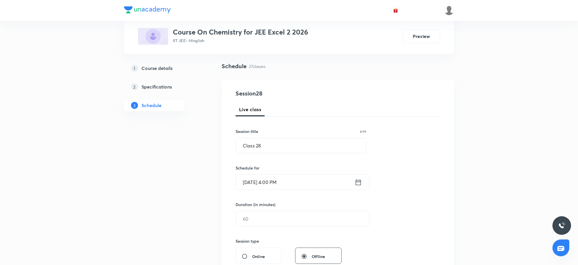
scroll to position [73, 0]
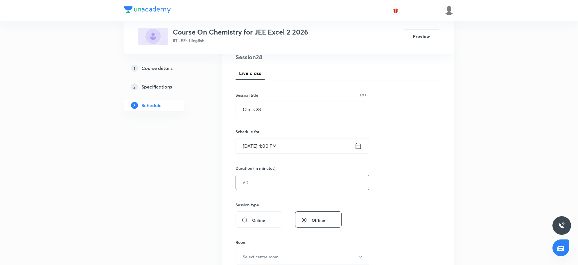
click at [282, 187] on input "text" at bounding box center [302, 182] width 133 height 15
type input "80"
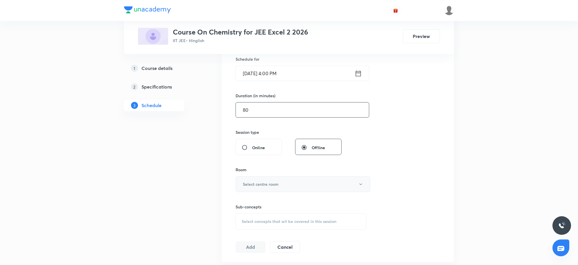
click at [299, 183] on button "Select centre room" at bounding box center [303, 184] width 135 height 16
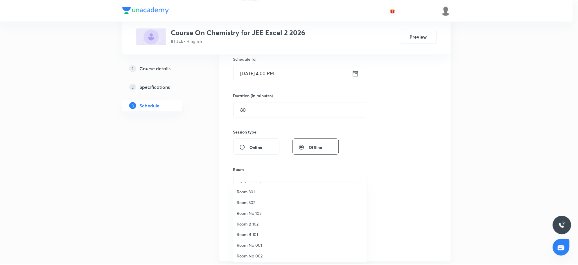
scroll to position [43, 0]
click at [252, 255] on span "Room No 002" at bounding box center [301, 256] width 127 height 6
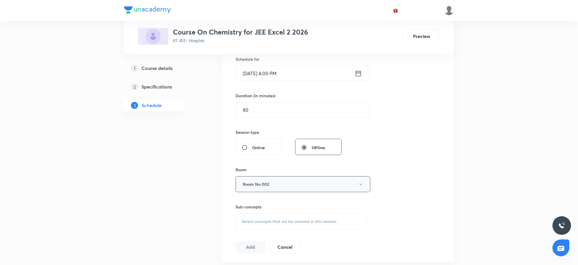
click at [289, 185] on button "Room No 002" at bounding box center [303, 184] width 135 height 16
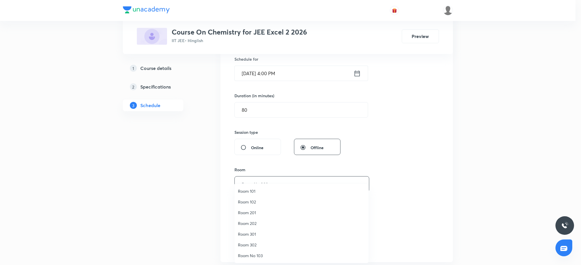
click at [255, 245] on span "Room 302" at bounding box center [301, 245] width 127 height 6
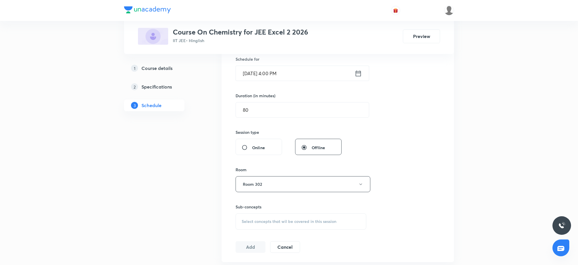
scroll to position [1420, 0]
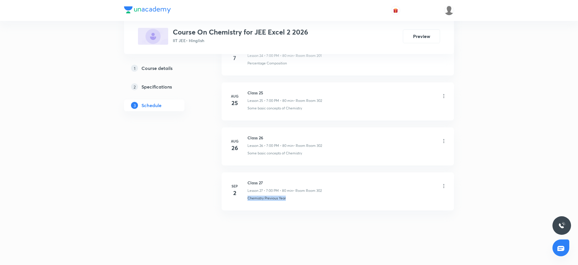
drag, startPoint x: 310, startPoint y: 204, endPoint x: 249, endPoint y: 215, distance: 62.6
copy p "Chemistry Previous Year"
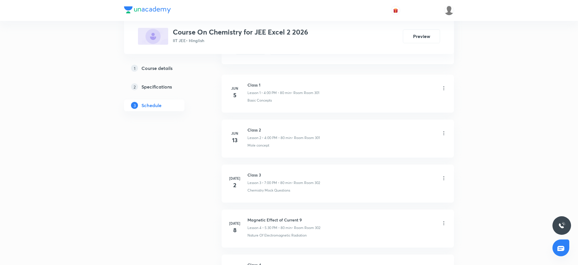
scroll to position [304, 0]
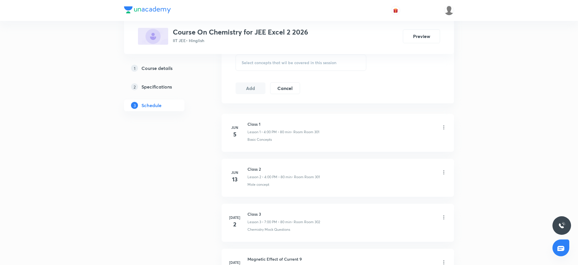
click at [286, 63] on span "Select concepts that wil be covered in this session" at bounding box center [289, 62] width 95 height 5
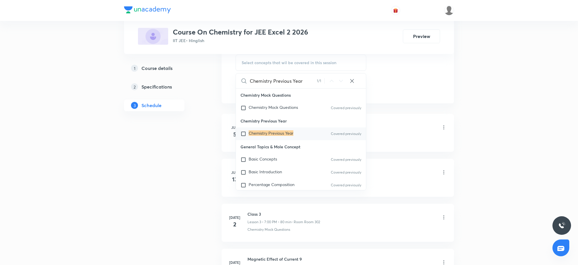
type input "Chemistry Previous Year"
click at [284, 133] on mark "Chemistry Previous Year" at bounding box center [271, 133] width 45 height 6
checkbox input "true"
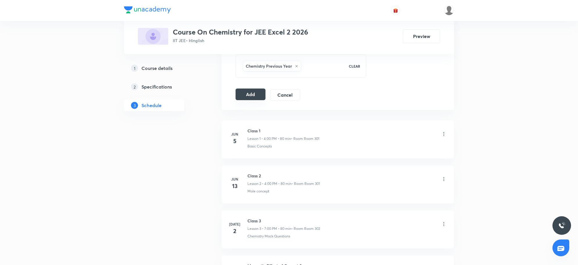
click at [240, 92] on button "Add" at bounding box center [251, 95] width 30 height 12
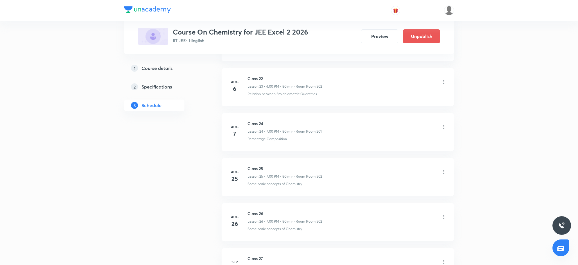
scroll to position [1198, 0]
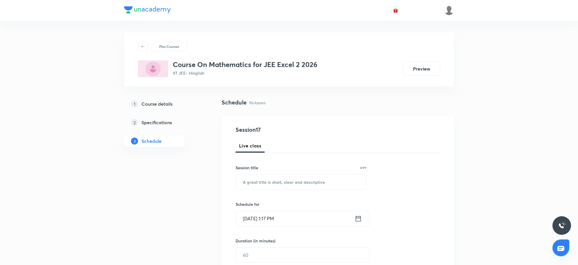
scroll to position [923, 0]
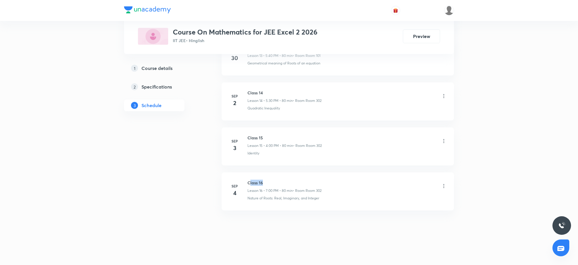
drag, startPoint x: 249, startPoint y: 182, endPoint x: 285, endPoint y: 180, distance: 36.4
click at [285, 180] on h6 "Class 16" at bounding box center [285, 183] width 74 height 6
click at [266, 182] on h6 "Class 16" at bounding box center [285, 183] width 74 height 6
click at [272, 182] on h6 "Class 16" at bounding box center [285, 183] width 74 height 6
drag, startPoint x: 249, startPoint y: 182, endPoint x: 270, endPoint y: 182, distance: 21.2
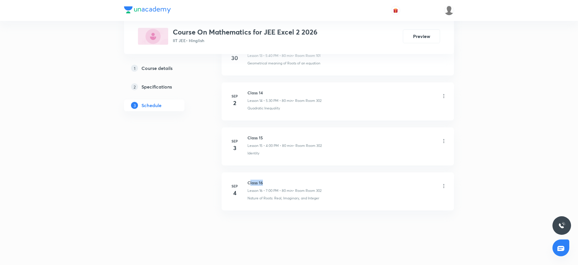
click at [270, 182] on h6 "Class 16" at bounding box center [285, 183] width 74 height 6
click at [246, 186] on div "[DATE]" at bounding box center [238, 191] width 19 height 14
drag, startPoint x: 248, startPoint y: 183, endPoint x: 270, endPoint y: 182, distance: 22.1
click at [270, 182] on h6 "Class 16" at bounding box center [285, 183] width 74 height 6
copy h6 "Class 16"
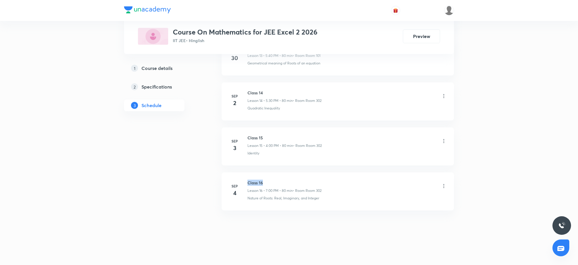
scroll to position [5, 0]
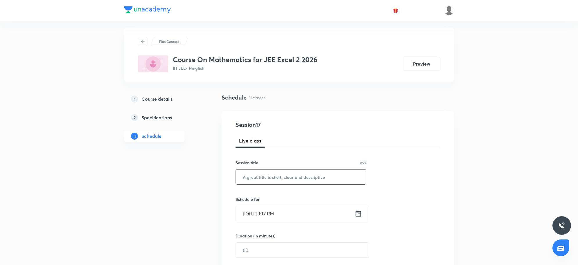
click at [291, 176] on input "text" at bounding box center [301, 177] width 130 height 15
paste input "Class 16"
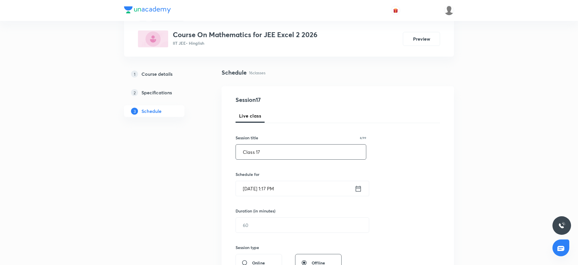
scroll to position [41, 0]
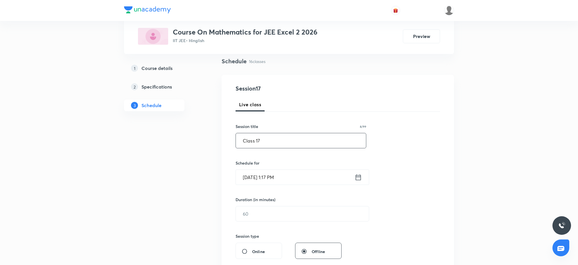
type input "Class 17"
click at [288, 178] on input "[DATE] 1:17 PM" at bounding box center [295, 177] width 119 height 15
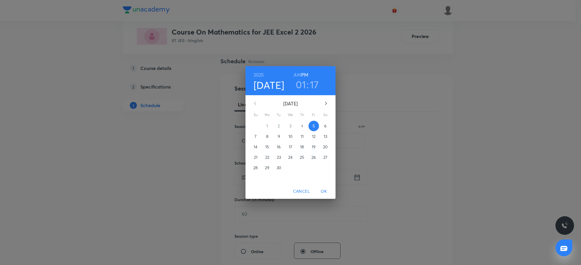
click at [305, 85] on h3 "01" at bounding box center [301, 84] width 10 height 12
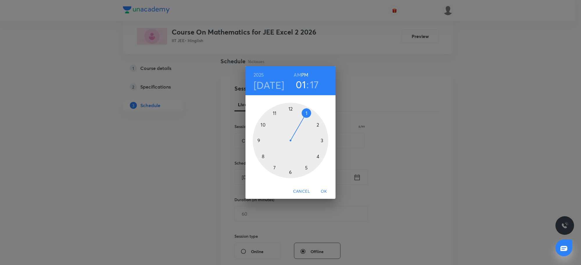
click at [305, 168] on div at bounding box center [291, 141] width 76 height 76
click at [292, 173] on div at bounding box center [291, 141] width 76 height 76
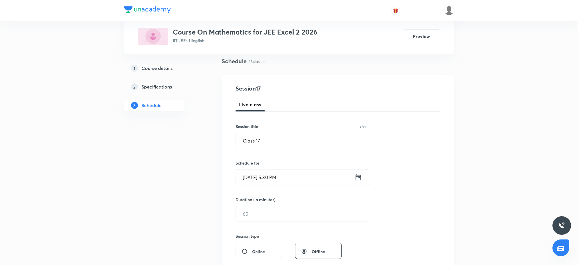
click at [276, 177] on input "Sep 5, 2025, 5:30 PM" at bounding box center [295, 177] width 119 height 15
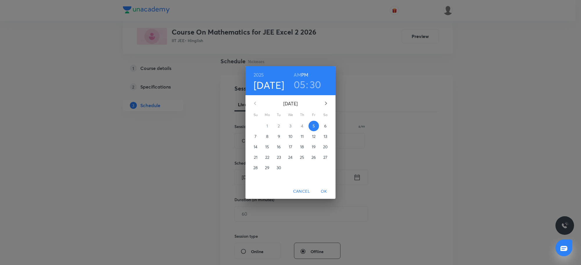
click at [327, 194] on span "OK" at bounding box center [324, 191] width 14 height 7
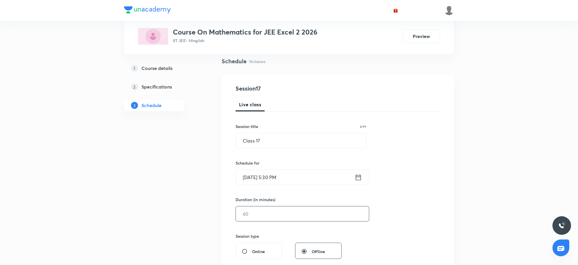
click at [263, 219] on input "text" at bounding box center [302, 214] width 133 height 15
type input "80"
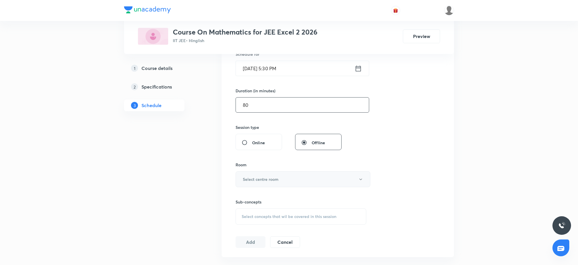
click at [303, 175] on button "Select centre room" at bounding box center [303, 179] width 135 height 16
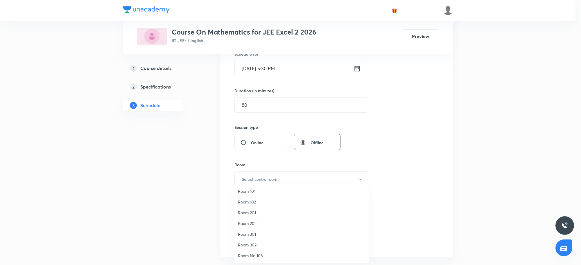
click at [252, 247] on span "Room 302" at bounding box center [301, 245] width 127 height 6
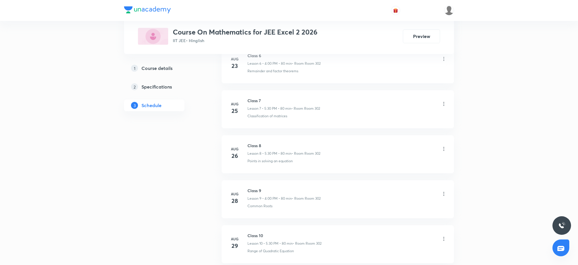
scroll to position [923, 0]
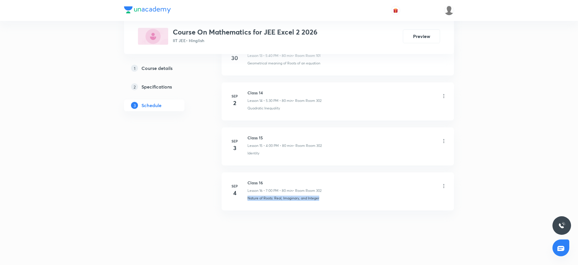
drag, startPoint x: 247, startPoint y: 199, endPoint x: 320, endPoint y: 203, distance: 72.5
click at [320, 203] on li "[DATE] Class 16 Lesson 16 • 7:00 PM • 80 min • Room Room 302 Nature of Roots: R…" at bounding box center [338, 192] width 232 height 38
copy p "Nature of Roots: Real, Imaginary, and Integer"
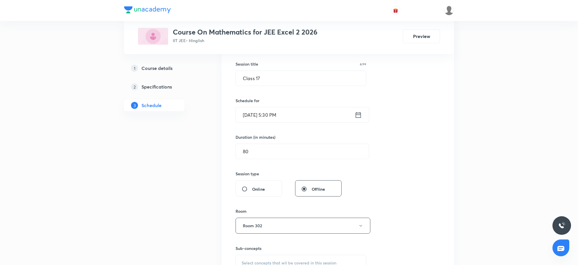
scroll to position [204, 0]
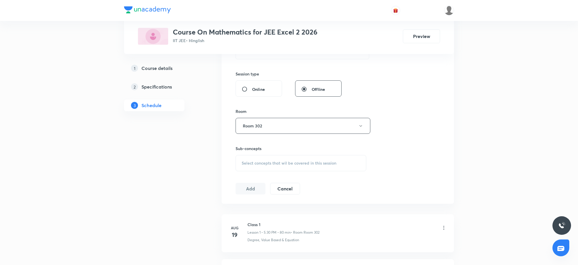
click at [289, 166] on div "Select concepts that wil be covered in this session" at bounding box center [301, 163] width 131 height 16
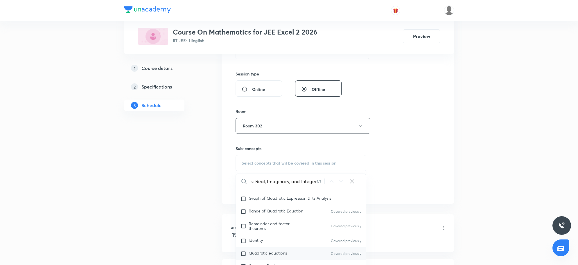
scroll to position [198, 0]
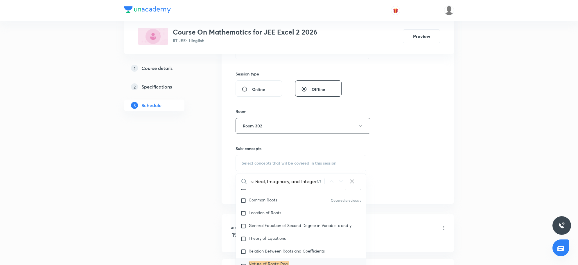
type input "Nature of Roots: Real, Imaginary, and Integer"
click at [264, 264] on mark "Nature of Roots: Real, Imaginary, and Integer" at bounding box center [270, 266] width 42 height 10
checkbox input "true"
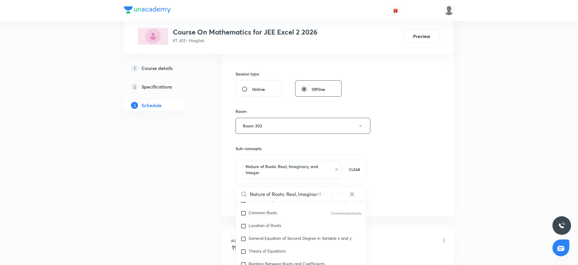
click at [384, 169] on div "Session 17 Live class Session title 8/99 Class 17 ​ Schedule for Sep 5, 2025, 5…" at bounding box center [338, 65] width 205 height 286
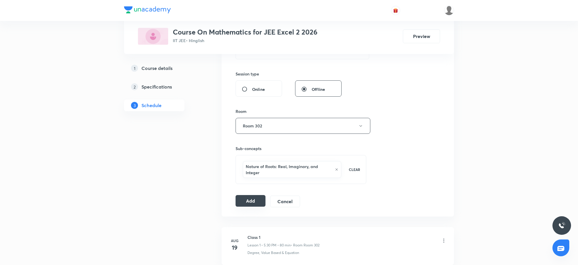
click at [257, 200] on button "Add" at bounding box center [251, 201] width 30 height 12
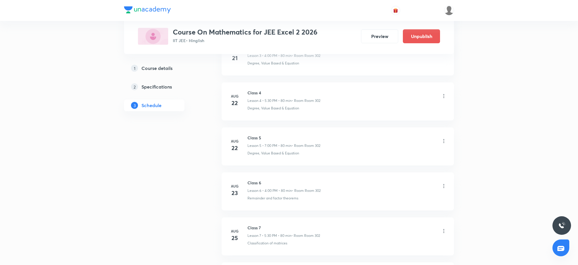
scroll to position [701, 0]
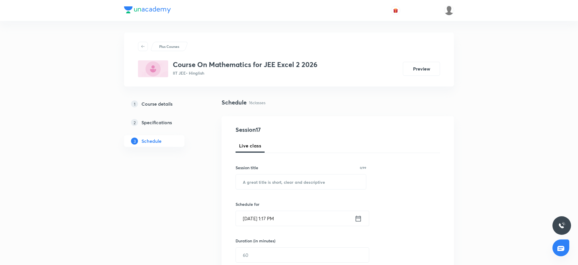
scroll to position [923, 0]
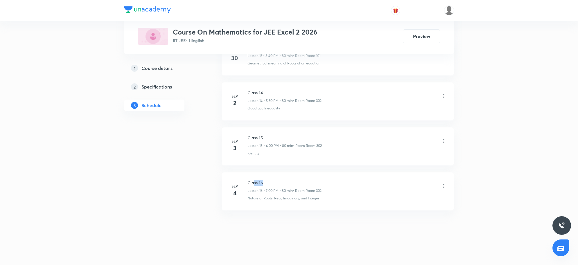
drag, startPoint x: 262, startPoint y: 182, endPoint x: 276, endPoint y: 180, distance: 14.6
click at [276, 180] on h6 "Class 16" at bounding box center [285, 183] width 74 height 6
click at [276, 185] on h6 "Class 16" at bounding box center [285, 183] width 74 height 6
drag, startPoint x: 277, startPoint y: 184, endPoint x: 247, endPoint y: 185, distance: 30.0
click at [247, 185] on div "[DATE] Class 16 Lesson 16 • 7:00 PM • 80 min • Room Room 302 Nature of Roots: R…" at bounding box center [338, 190] width 218 height 21
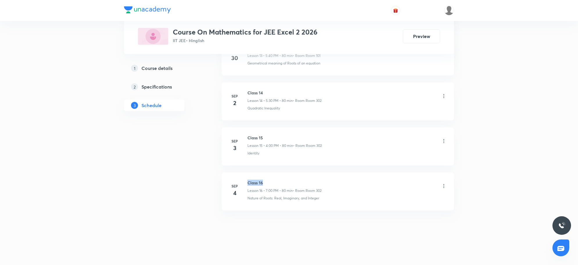
copy div "Class 16"
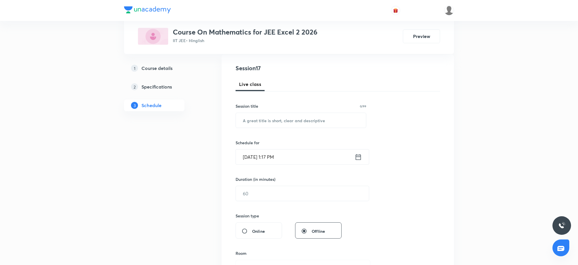
scroll to position [0, 0]
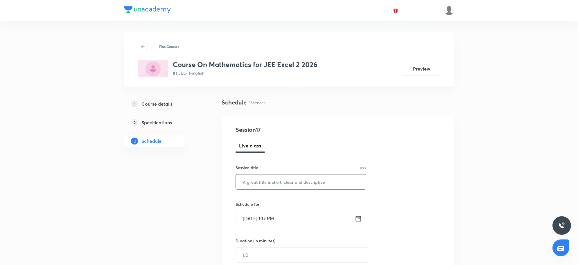
click at [290, 187] on input "text" at bounding box center [301, 182] width 130 height 15
paste input "Class 16"
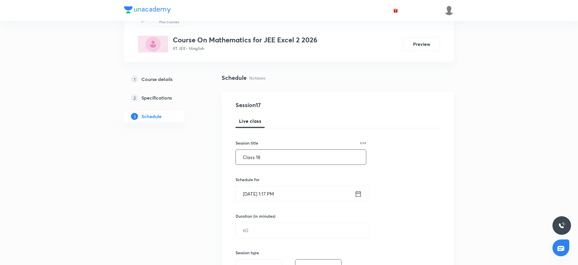
scroll to position [36, 0]
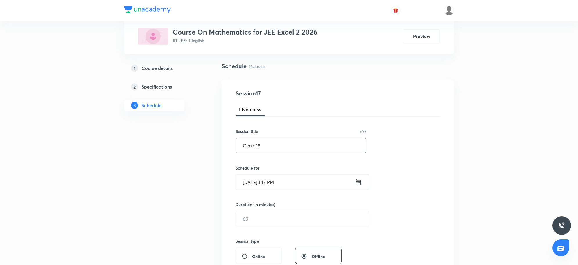
type input "Class 18"
click at [289, 181] on input "Sep 5, 2025, 1:17 PM" at bounding box center [295, 182] width 119 height 15
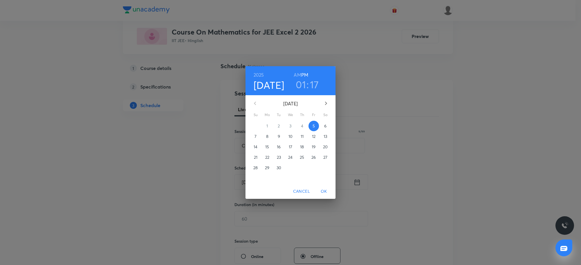
click at [297, 83] on h3 "01" at bounding box center [301, 84] width 10 height 12
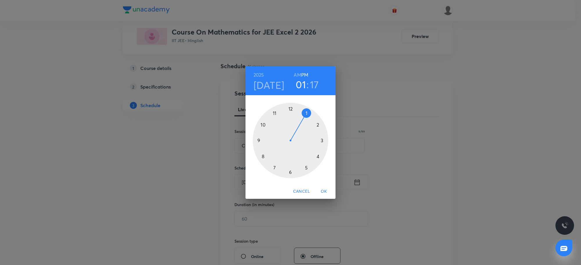
drag, startPoint x: 274, startPoint y: 167, endPoint x: 279, endPoint y: 151, distance: 17.1
click at [274, 167] on div at bounding box center [291, 141] width 76 height 76
click at [290, 108] on div at bounding box center [291, 141] width 76 height 76
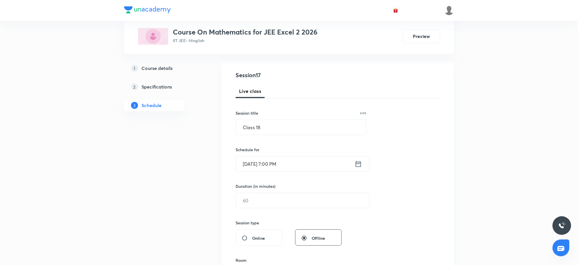
scroll to position [73, 0]
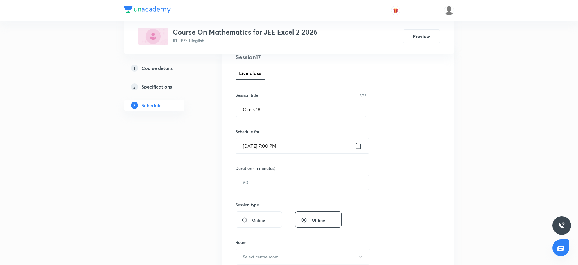
click at [248, 196] on div "Session 17 Live class Session title 9/99 Class 18 ​ Schedule for Sep 5, 2025, 7…" at bounding box center [338, 189] width 205 height 273
click at [254, 185] on input "text" at bounding box center [302, 182] width 133 height 15
type input "80"
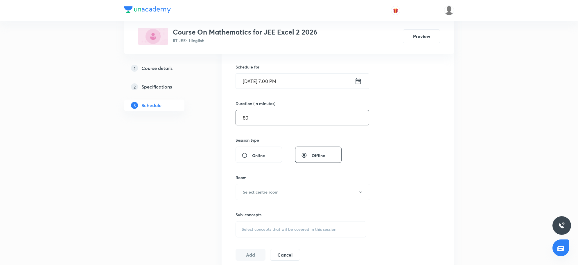
scroll to position [218, 0]
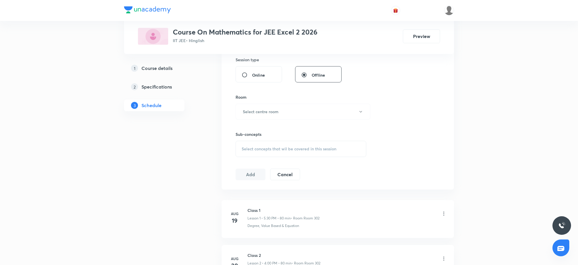
click at [316, 102] on div "Room Select centre room" at bounding box center [301, 107] width 131 height 26
click at [314, 110] on button "Select centre room" at bounding box center [303, 112] width 135 height 16
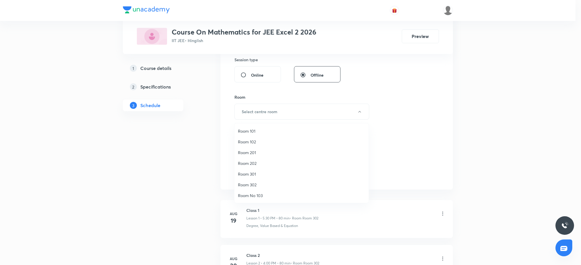
click at [241, 186] on span "Room 302" at bounding box center [301, 185] width 127 height 6
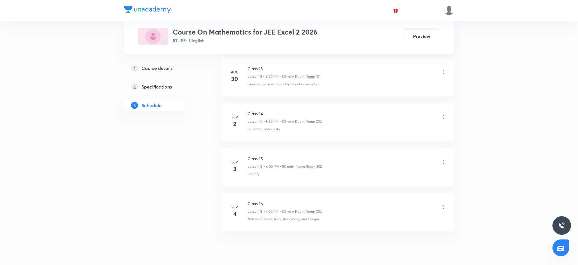
scroll to position [923, 0]
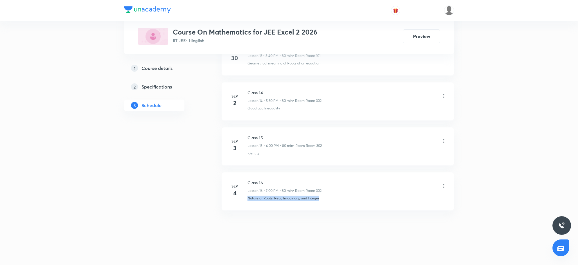
drag, startPoint x: 250, startPoint y: 201, endPoint x: 334, endPoint y: 215, distance: 85.6
copy p "Nature of Roots: Real, Imaginary, and Integer"
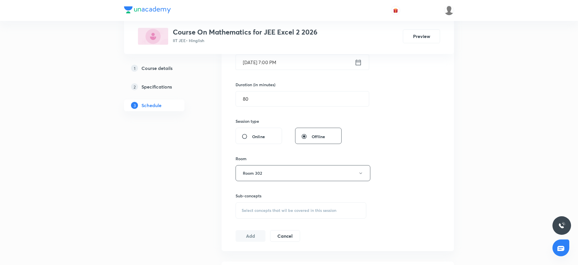
scroll to position [182, 0]
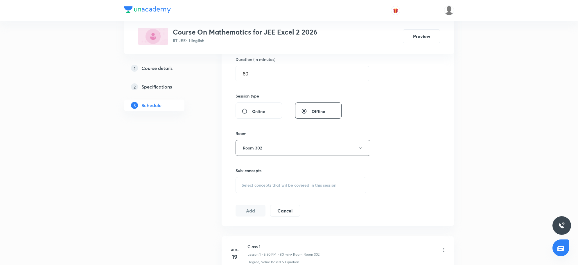
click at [268, 182] on div "Select concepts that wil be covered in this session" at bounding box center [301, 185] width 131 height 16
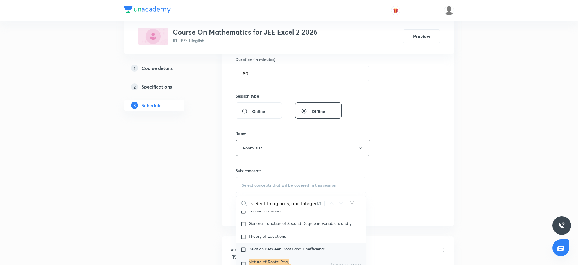
scroll to position [234, 0]
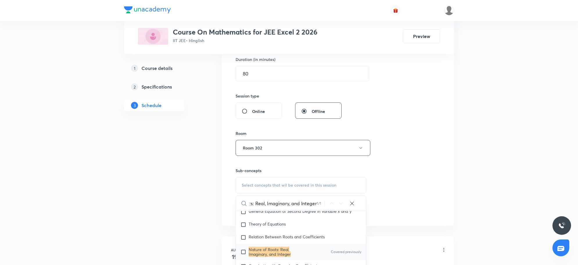
type input "Nature of Roots: Real, Imaginary, and Integer"
click at [253, 236] on mark "Nature of Roots: Real, Imaginary, and Integer" at bounding box center [270, 252] width 42 height 10
checkbox input "true"
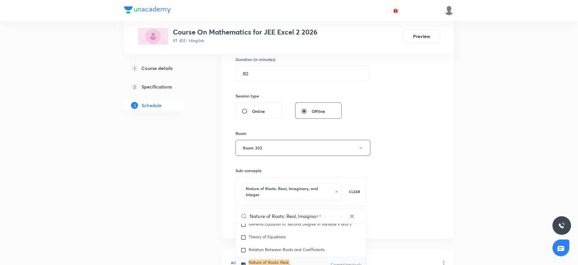
click at [426, 192] on div "Session 17 Live class Session title 9/99 Class 18 ​ Schedule for Sep 5, 2025, 7…" at bounding box center [338, 87] width 205 height 286
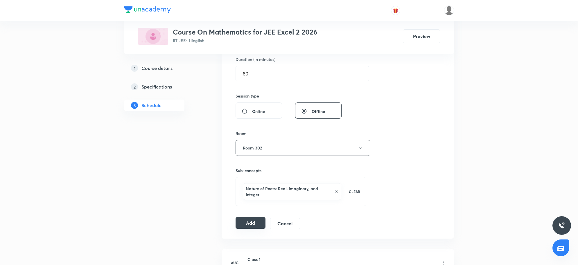
click at [253, 227] on button "Add" at bounding box center [251, 223] width 30 height 12
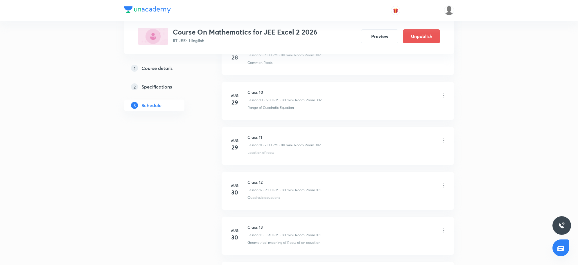
scroll to position [746, 0]
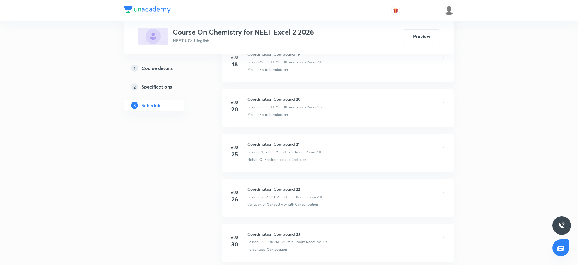
scroll to position [2640, 0]
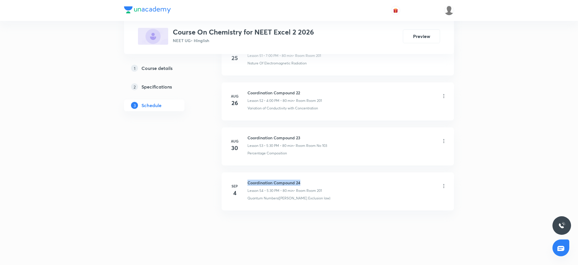
drag, startPoint x: 247, startPoint y: 182, endPoint x: 301, endPoint y: 181, distance: 53.5
click at [301, 181] on h6 "Coordination Compound 24" at bounding box center [285, 183] width 74 height 6
copy h6 "Coordination Compound 24"
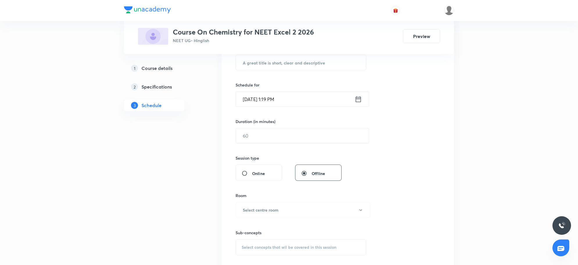
scroll to position [107, 0]
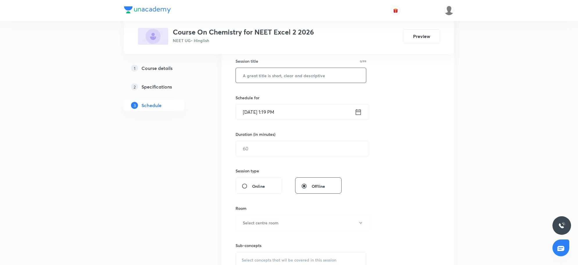
click at [295, 73] on input "text" at bounding box center [301, 75] width 130 height 15
paste input "Coordination Compound 24"
type input "Coordination Compound 25"
click at [300, 119] on input "[DATE] 1:19 PM" at bounding box center [295, 112] width 119 height 15
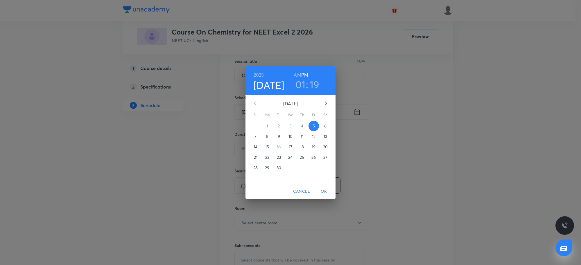
click at [303, 86] on h3 "01" at bounding box center [300, 84] width 10 height 12
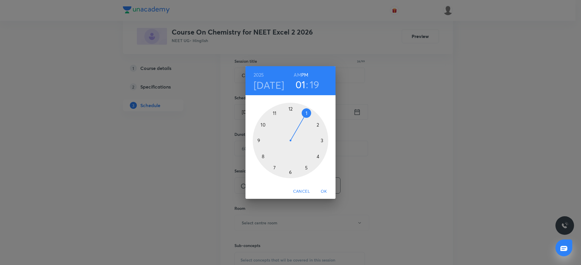
click at [318, 156] on div at bounding box center [291, 141] width 76 height 76
click at [289, 108] on div at bounding box center [291, 141] width 76 height 76
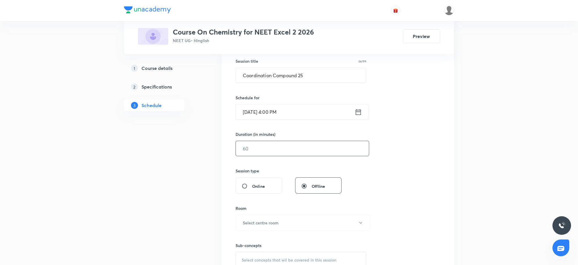
click at [272, 152] on input "text" at bounding box center [302, 148] width 133 height 15
type input "80"
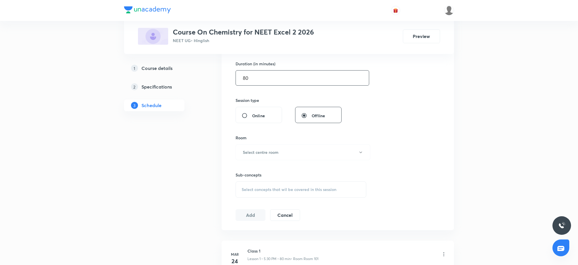
scroll to position [179, 0]
click at [272, 152] on h6 "Select centre room" at bounding box center [261, 150] width 36 height 6
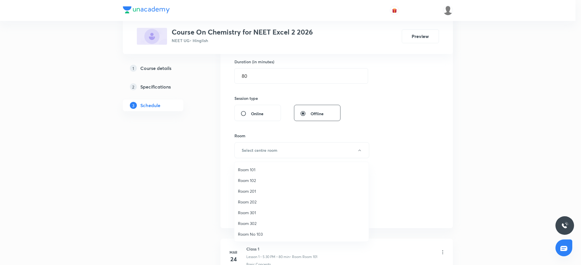
click at [250, 191] on span "Room 201" at bounding box center [301, 191] width 127 height 6
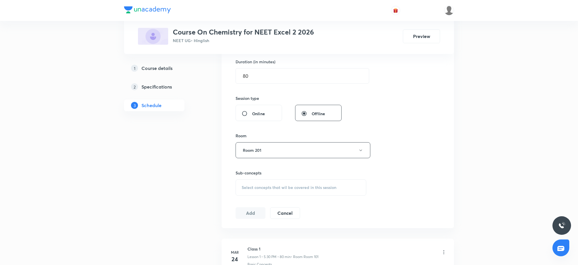
scroll to position [2640, 0]
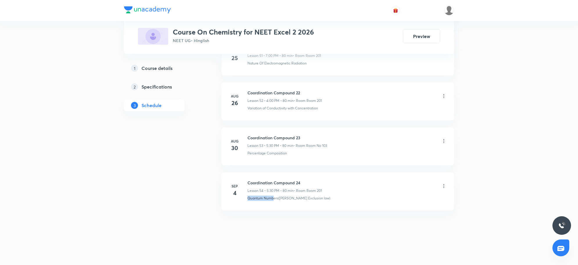
drag, startPoint x: 247, startPoint y: 199, endPoint x: 273, endPoint y: 208, distance: 27.4
click at [273, 208] on li "Sep 4 Coordination Compound 24 Lesson 54 • 5:30 PM • 80 min • Room Room 201 Qua…" at bounding box center [338, 192] width 232 height 38
copy p "Quantum Numb"
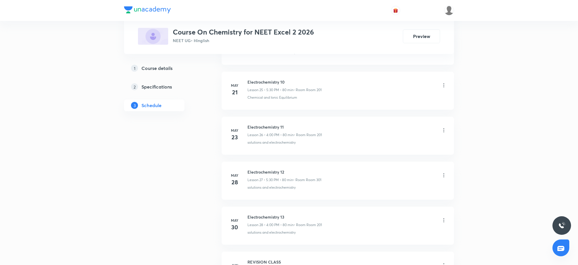
scroll to position [0, 0]
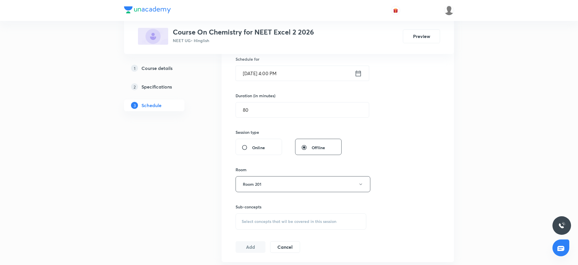
click at [277, 225] on div "Select concepts that wil be covered in this session" at bounding box center [301, 222] width 131 height 16
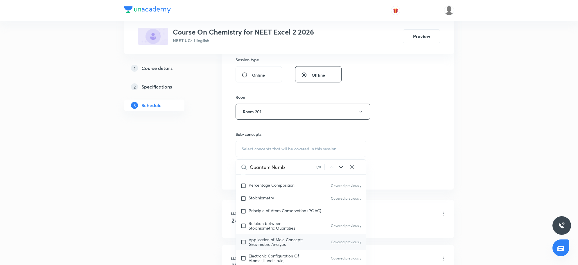
scroll to position [57, 0]
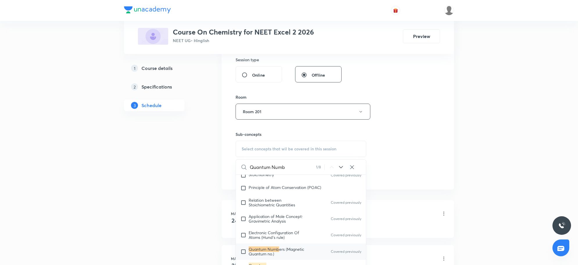
type input "Quantum Numb"
click at [260, 248] on mark "Quantum Numb" at bounding box center [264, 250] width 31 height 6
checkbox input "true"
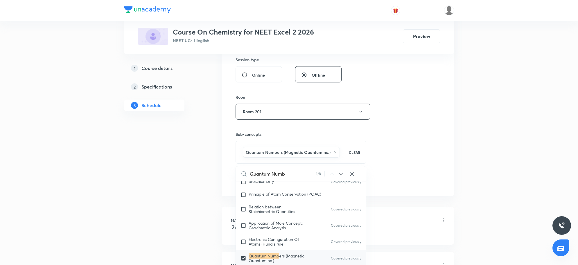
click at [384, 165] on div "Session 55 Live class Session title 24/99 Coordination Compound 25 ​ Schedule f…" at bounding box center [338, 48] width 205 height 280
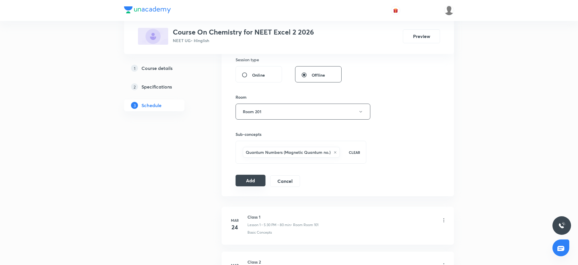
click at [246, 185] on button "Add" at bounding box center [251, 181] width 30 height 12
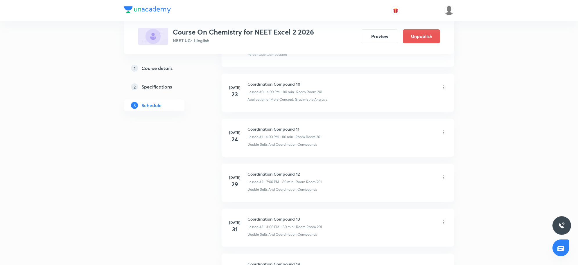
scroll to position [2417, 0]
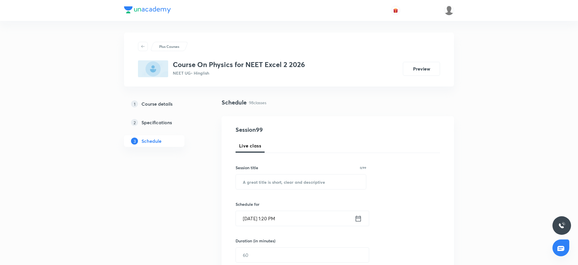
scroll to position [4627, 0]
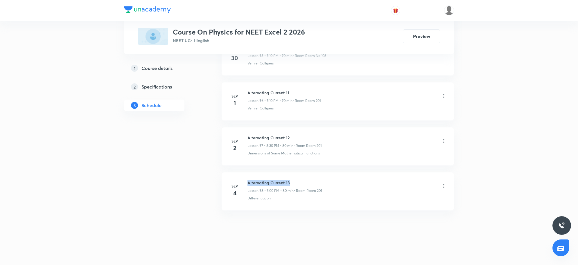
drag, startPoint x: 248, startPoint y: 182, endPoint x: 291, endPoint y: 182, distance: 42.4
click at [291, 182] on h6 "Alternating Current 13" at bounding box center [285, 183] width 74 height 6
copy h6 "Alternating Current 13"
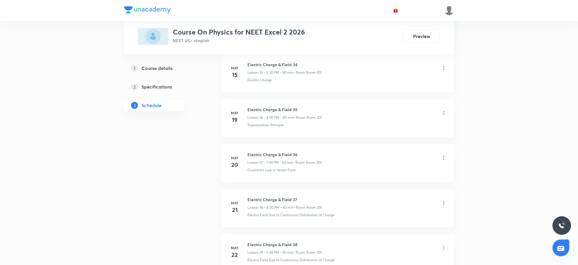
scroll to position [0, 0]
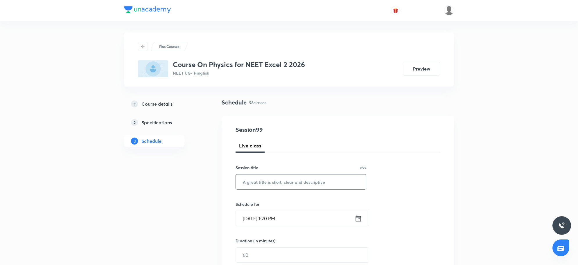
click at [293, 185] on input "text" at bounding box center [301, 182] width 130 height 15
paste input "Alternating Current 13"
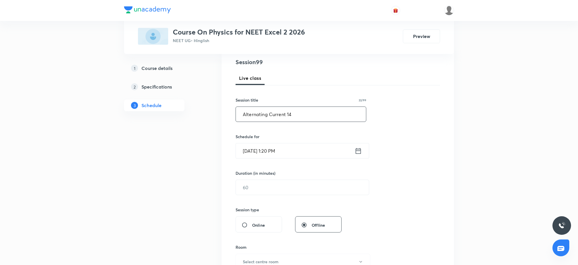
scroll to position [73, 0]
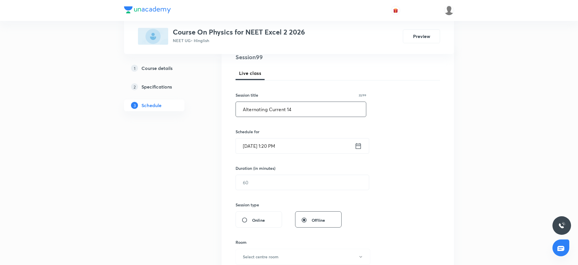
type input "Alternating Current 14"
click at [326, 147] on input "[DATE] 1:20 PM" at bounding box center [295, 146] width 119 height 15
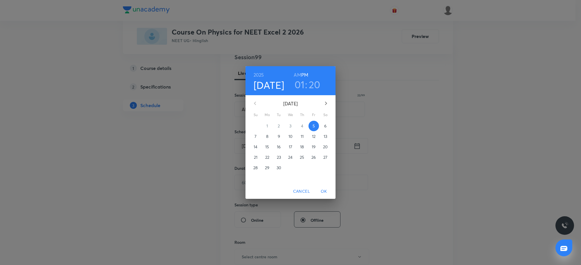
click at [302, 81] on h3 "01" at bounding box center [300, 84] width 10 height 12
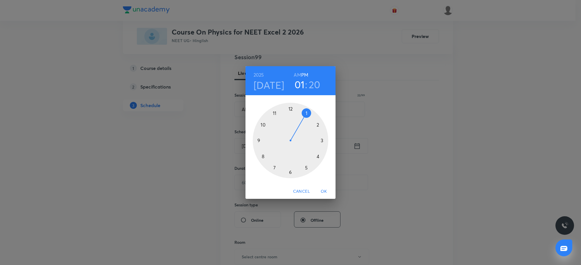
click at [306, 167] on div at bounding box center [291, 141] width 76 height 76
click at [290, 174] on div at bounding box center [291, 141] width 76 height 76
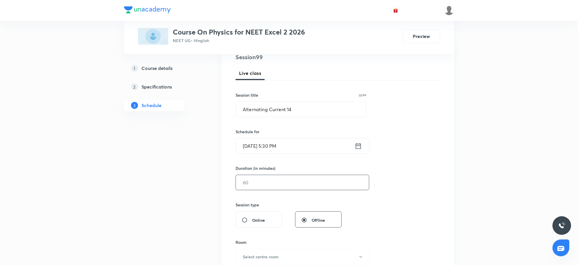
click at [278, 179] on input "text" at bounding box center [302, 182] width 133 height 15
type input "80"
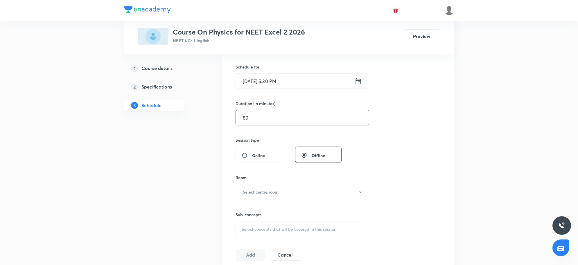
scroll to position [145, 0]
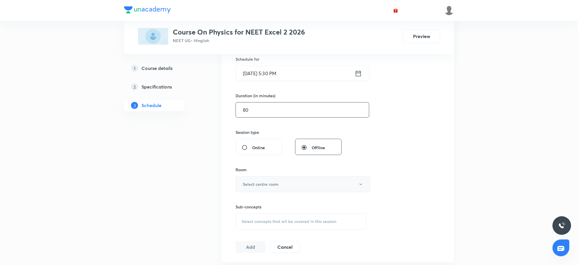
click at [308, 189] on button "Select centre room" at bounding box center [303, 184] width 135 height 16
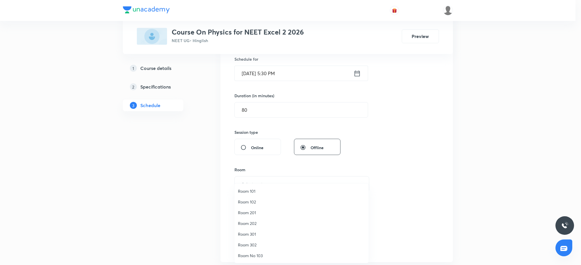
click at [253, 213] on span "Room 201" at bounding box center [301, 213] width 127 height 6
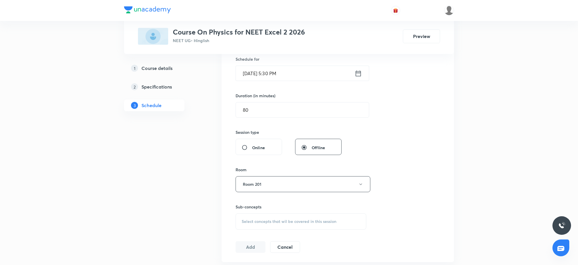
scroll to position [4627, 0]
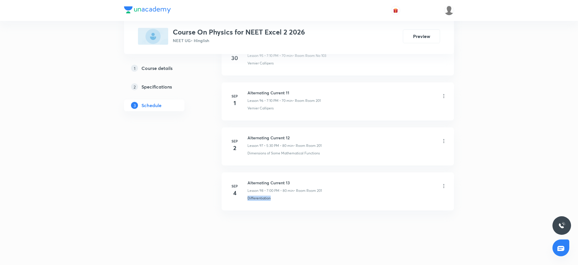
drag, startPoint x: 276, startPoint y: 198, endPoint x: 243, endPoint y: 206, distance: 34.0
click at [243, 206] on li "Sep 4 Alternating Current 13 Lesson 98 • 7:00 PM • 80 min • Room Room 201 Diffe…" at bounding box center [338, 192] width 232 height 38
copy p "Differentiation"
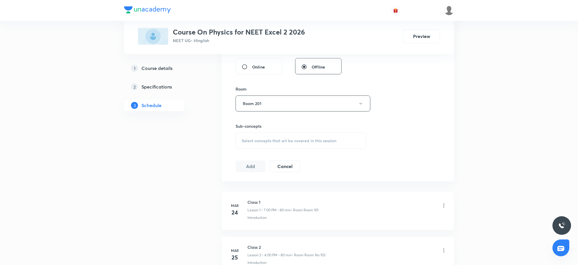
scroll to position [223, 0]
click at [270, 135] on div "Sub-concepts Select concepts that wil be covered in this session" at bounding box center [301, 139] width 131 height 26
click at [270, 138] on div "Select concepts that wil be covered in this session" at bounding box center [301, 144] width 131 height 16
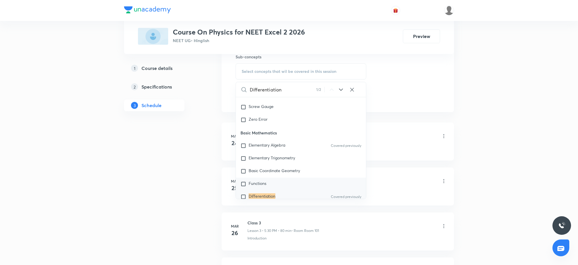
scroll to position [259, 0]
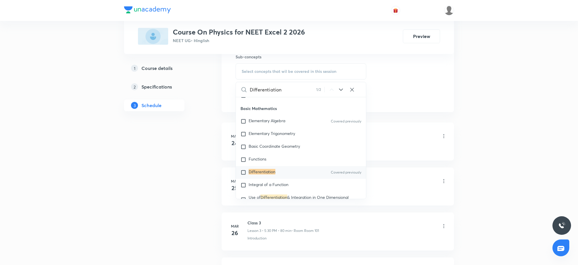
type input "Differentiation"
click at [257, 173] on mark "Differentiation" at bounding box center [262, 172] width 27 height 6
checkbox input "true"
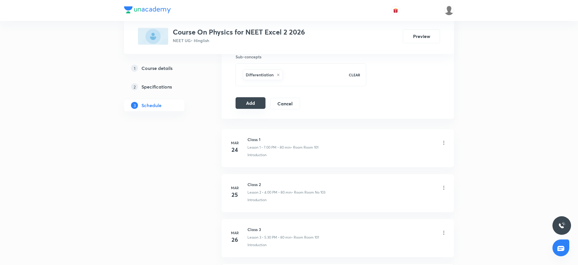
click at [255, 105] on button "Add" at bounding box center [251, 103] width 30 height 12
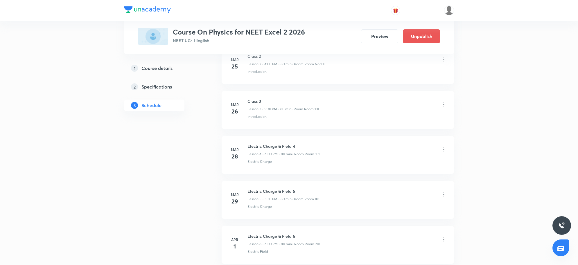
scroll to position [4404, 0]
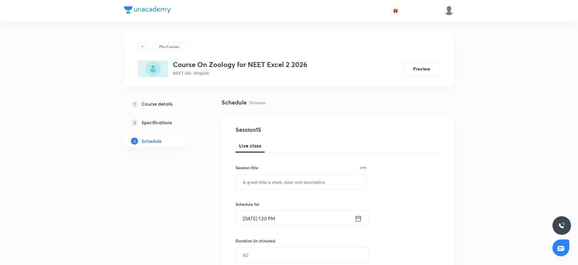
scroll to position [833, 0]
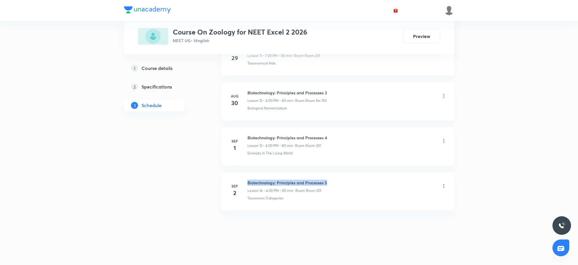
drag, startPoint x: 248, startPoint y: 182, endPoint x: 331, endPoint y: 182, distance: 83.1
click at [331, 182] on div "Biotechnology: Principles and Processes 5 Lesson 14 • 4:00 PM • 80 min • Room R…" at bounding box center [347, 187] width 199 height 14
copy h6 "Biotechnology: Principles and Processes 5"
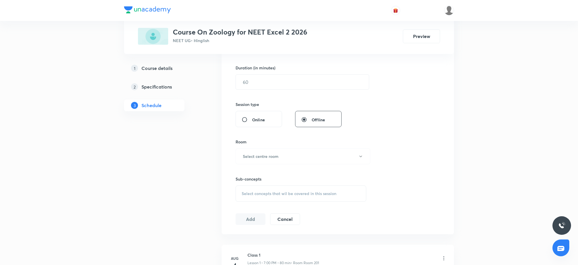
scroll to position [0, 0]
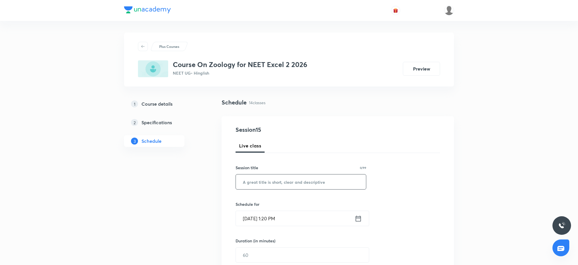
click at [278, 183] on input "text" at bounding box center [301, 182] width 130 height 15
paste input "Biotechnology: Principles and Processes 5"
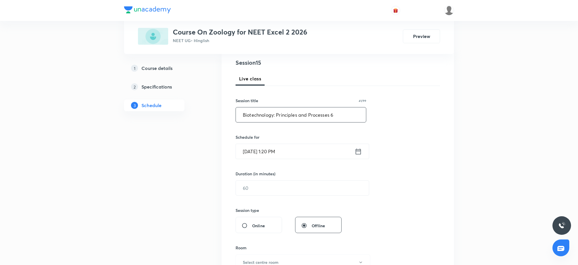
scroll to position [73, 0]
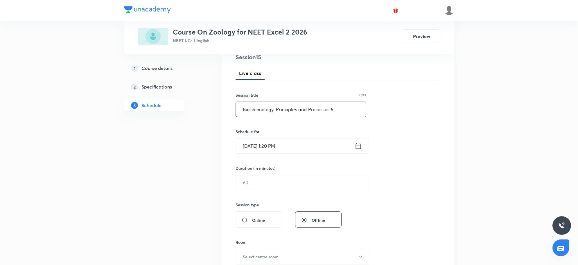
type input "Biotechnology: Principles and Processes 6"
click at [289, 147] on input "[DATE] 1:20 PM" at bounding box center [295, 146] width 119 height 15
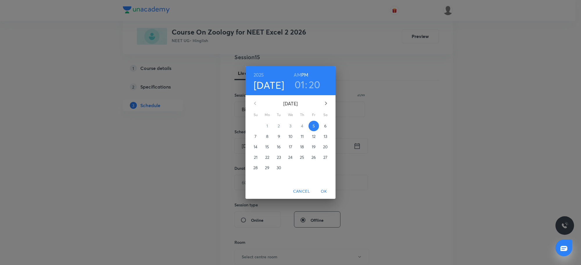
click at [300, 85] on h3 "01" at bounding box center [300, 84] width 10 height 12
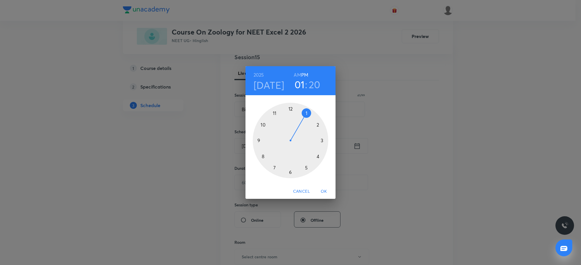
click at [275, 166] on div at bounding box center [291, 141] width 76 height 76
click at [291, 109] on div at bounding box center [291, 141] width 76 height 76
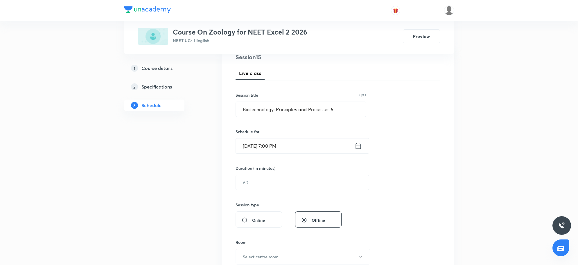
scroll to position [109, 0]
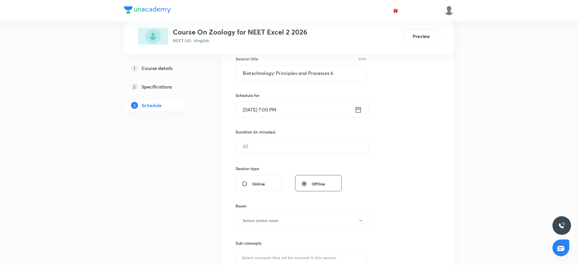
click at [269, 151] on input "text" at bounding box center [302, 146] width 133 height 15
type input "80"
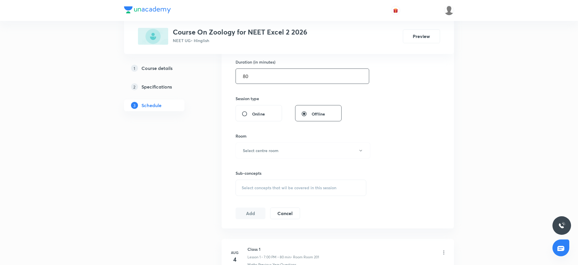
scroll to position [182, 0]
click at [269, 151] on h6 "Select centre room" at bounding box center [261, 148] width 36 height 6
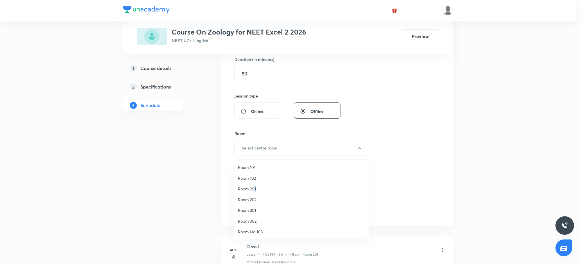
click at [255, 187] on span "Room 201" at bounding box center [301, 189] width 127 height 6
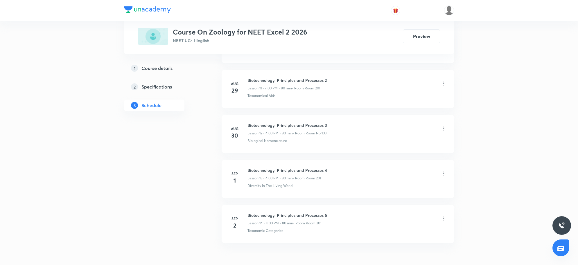
scroll to position [833, 0]
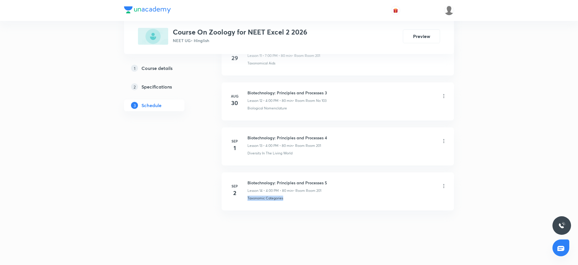
drag, startPoint x: 294, startPoint y: 200, endPoint x: 248, endPoint y: 214, distance: 48.5
copy p "Taxonomic Categories"
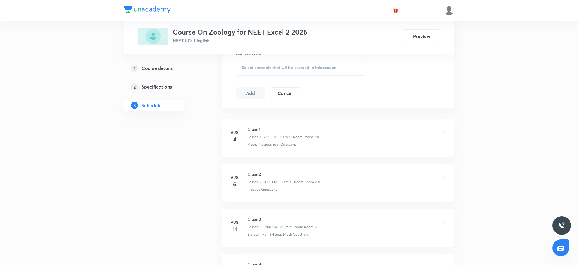
scroll to position [211, 0]
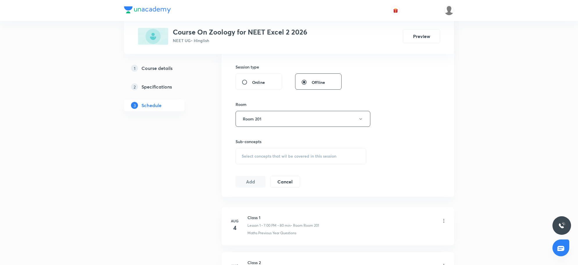
click at [279, 159] on span "Select concepts that wil be covered in this session" at bounding box center [289, 156] width 95 height 5
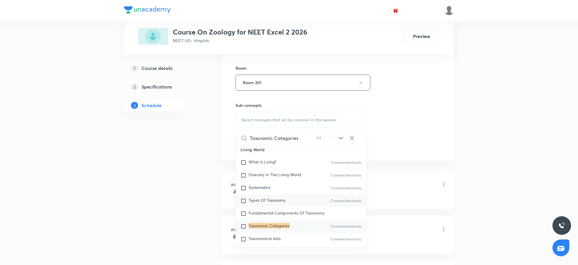
scroll to position [89, 0]
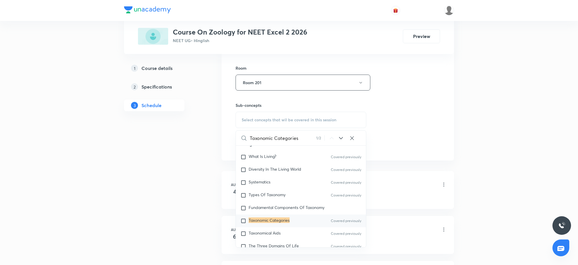
type input "Taxonomic Categories"
click at [268, 218] on mark "Taxonomic Categories" at bounding box center [269, 221] width 41 height 6
checkbox input "true"
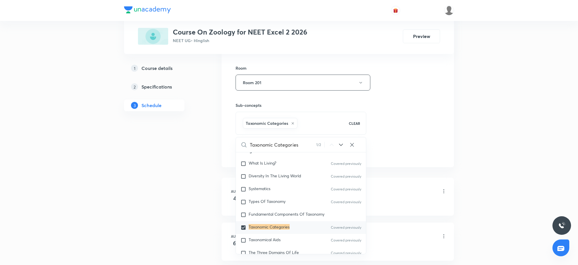
click at [404, 121] on div "Session 15 Live class Session title 41/99 Biotechnology: Principles and Process…" at bounding box center [338, 19] width 205 height 280
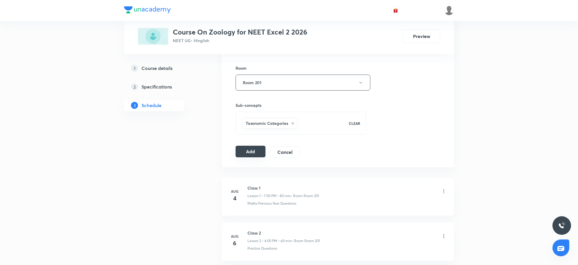
click at [251, 150] on button "Add" at bounding box center [251, 152] width 30 height 12
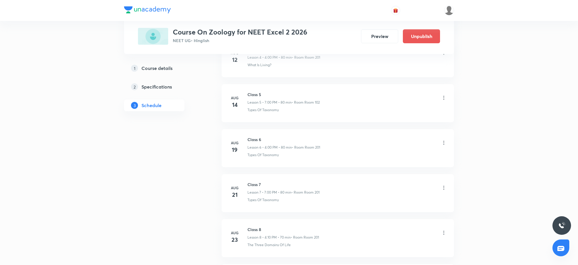
scroll to position [610, 0]
